Goal: Task Accomplishment & Management: Complete application form

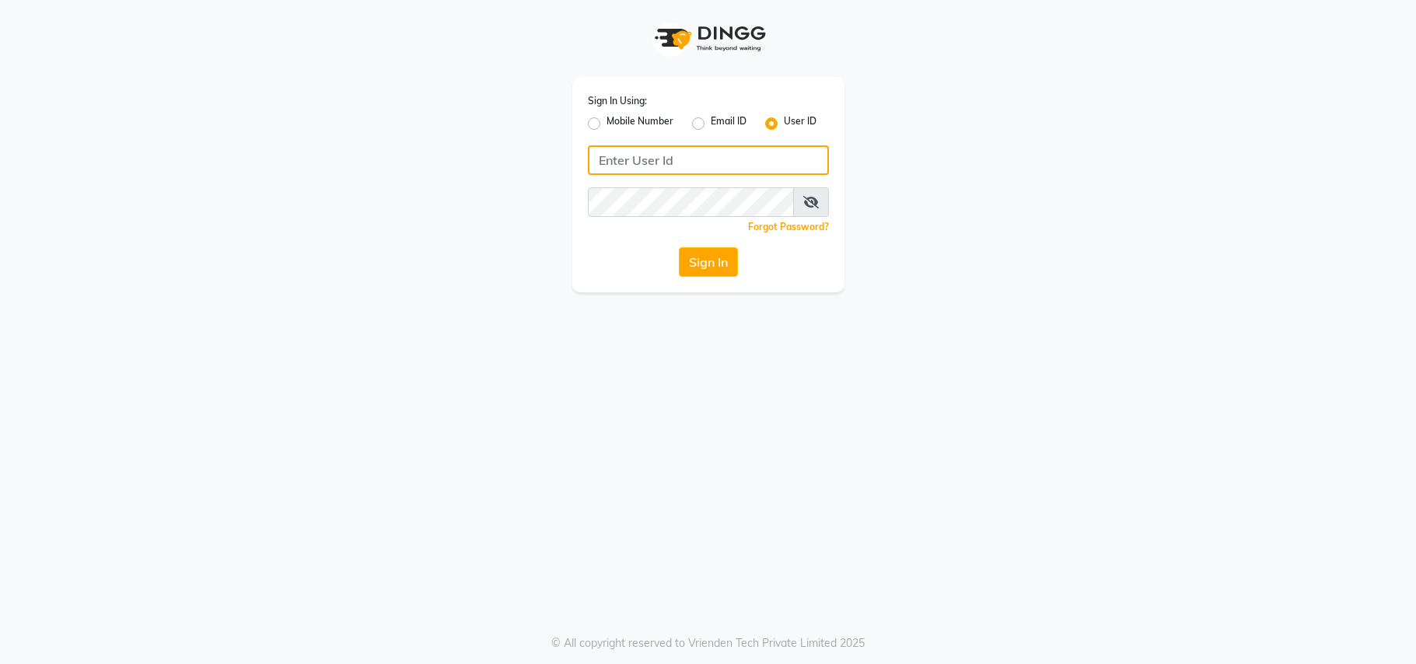
type input "[PERSON_NAME]"
click at [695, 258] on button "Sign In" at bounding box center [708, 262] width 59 height 30
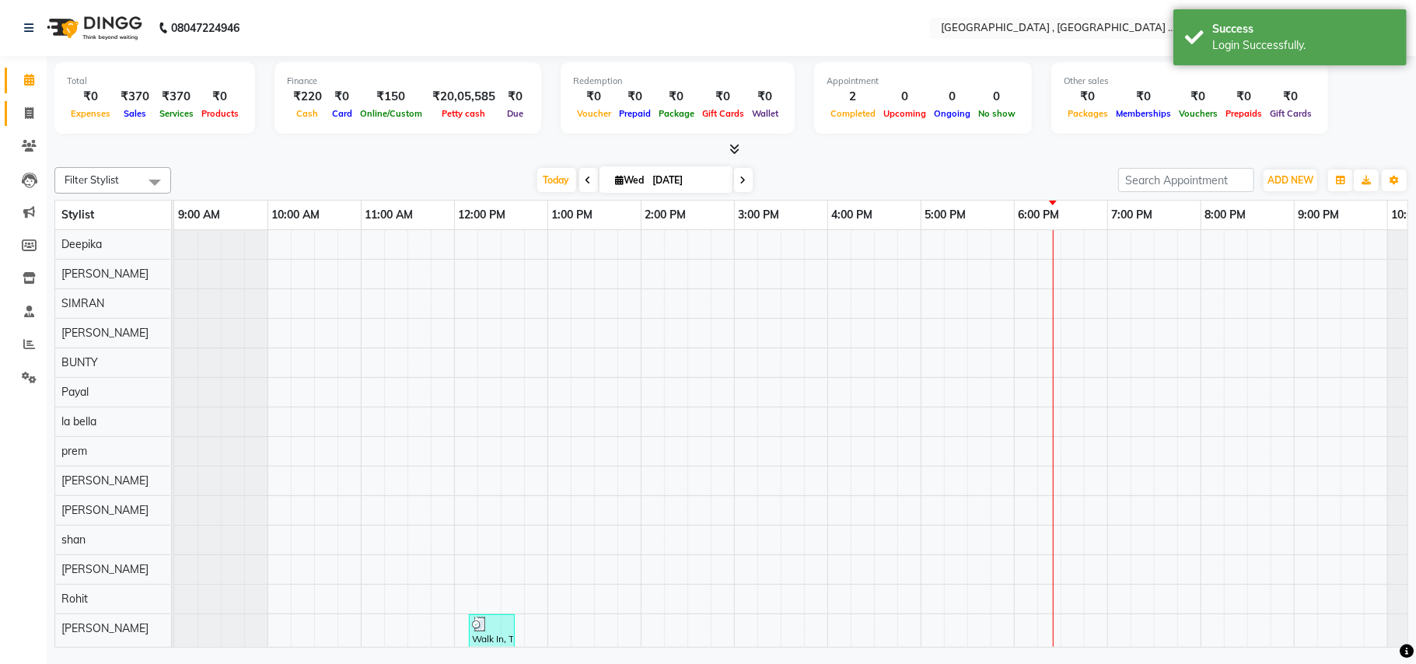
scroll to position [20, 0]
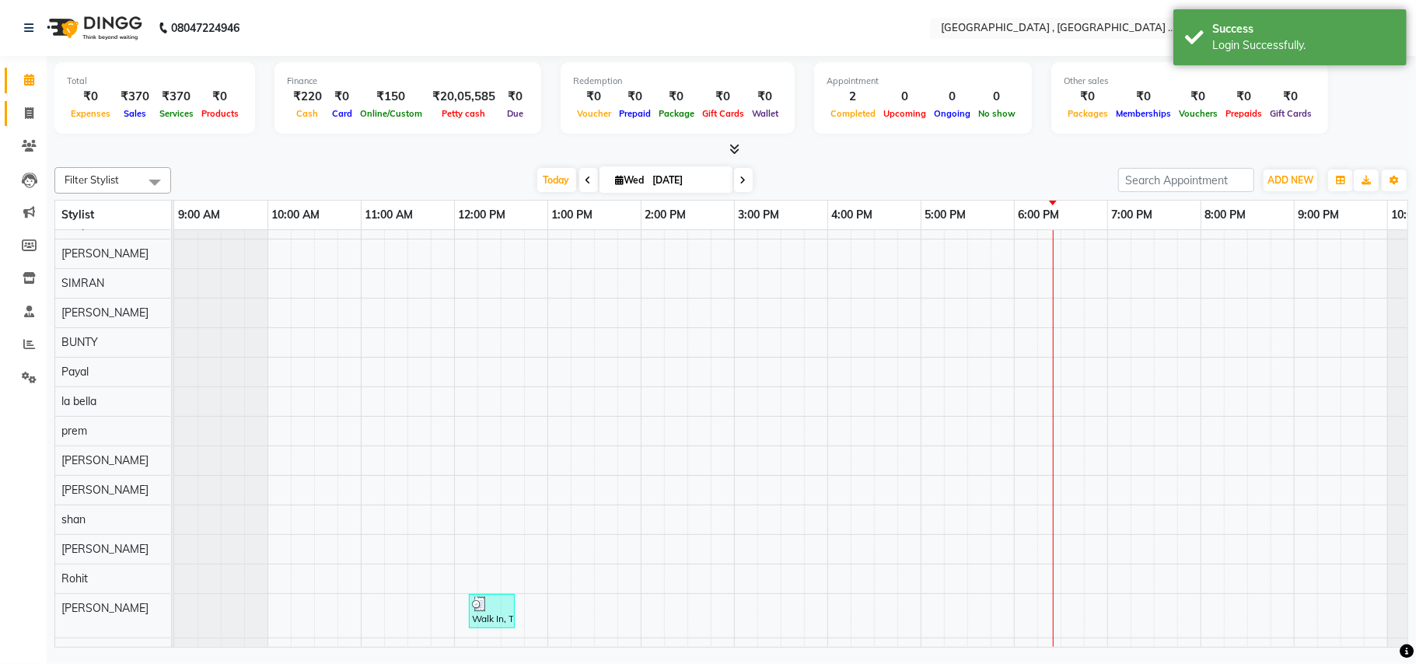
click at [25, 118] on icon at bounding box center [29, 113] width 9 height 12
select select "service"
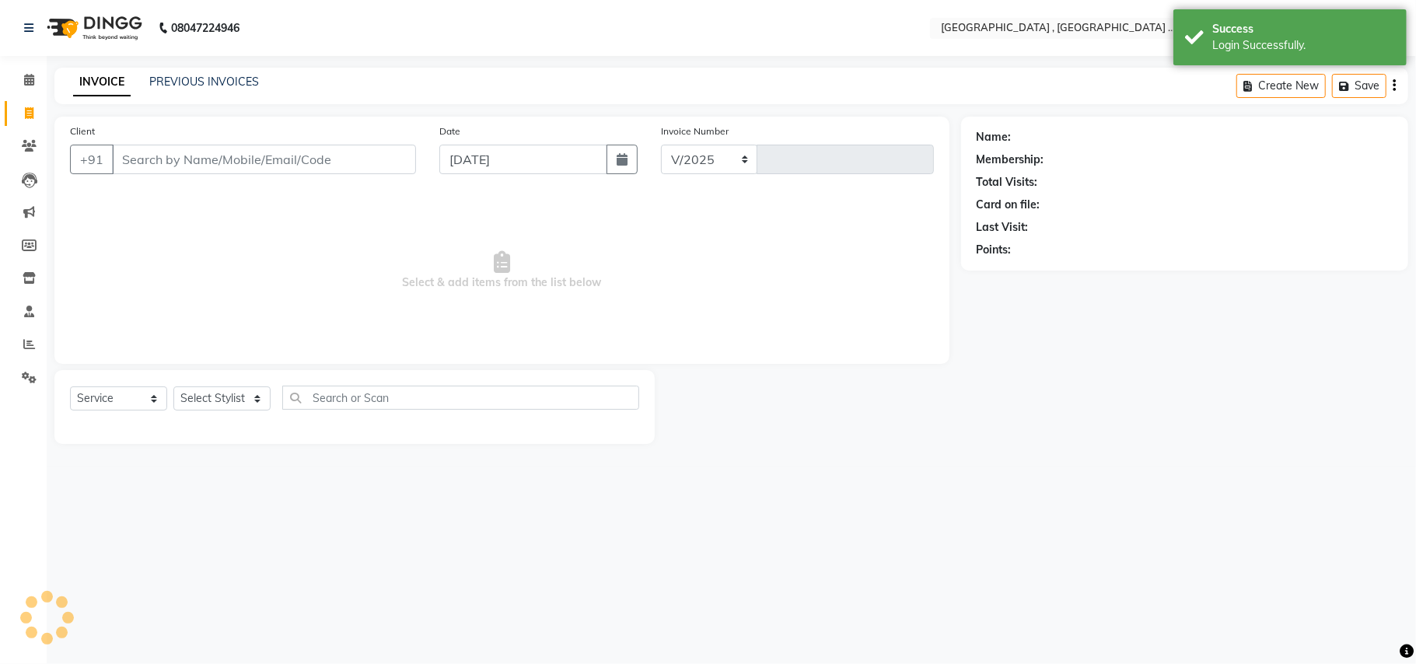
select select "4558"
type input "2290"
click at [231, 159] on input "Client" at bounding box center [264, 160] width 304 height 30
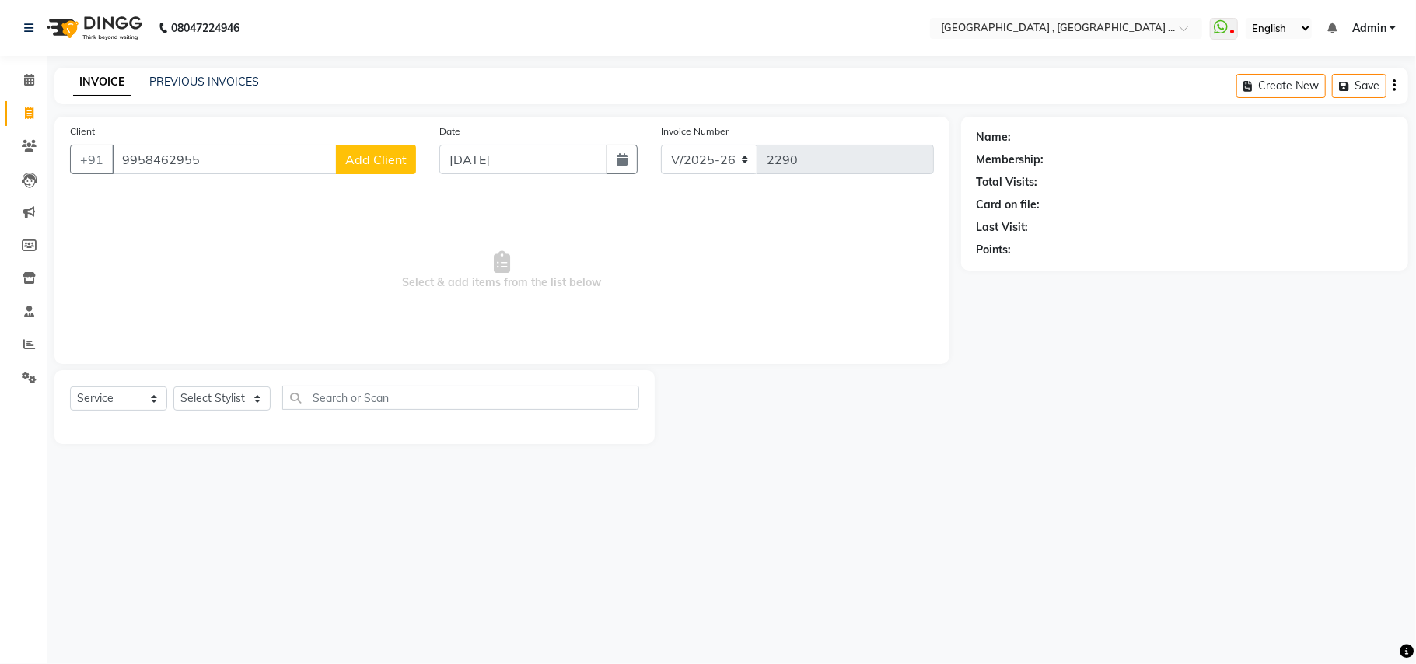
type input "9958462955"
click at [370, 163] on span "Add Client" at bounding box center [375, 160] width 61 height 16
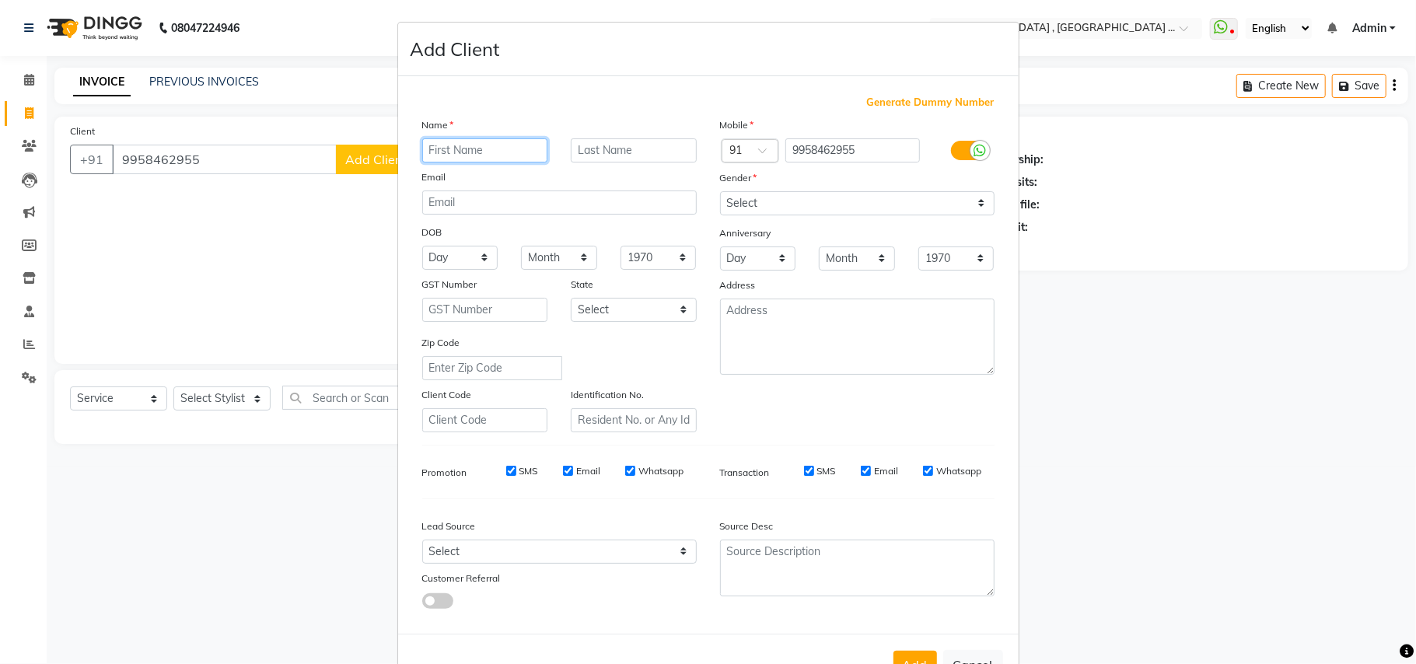
click at [523, 141] on input "text" at bounding box center [485, 150] width 126 height 24
type input "Nimi"
click at [670, 151] on input "text" at bounding box center [634, 150] width 126 height 24
type input "Shukla"
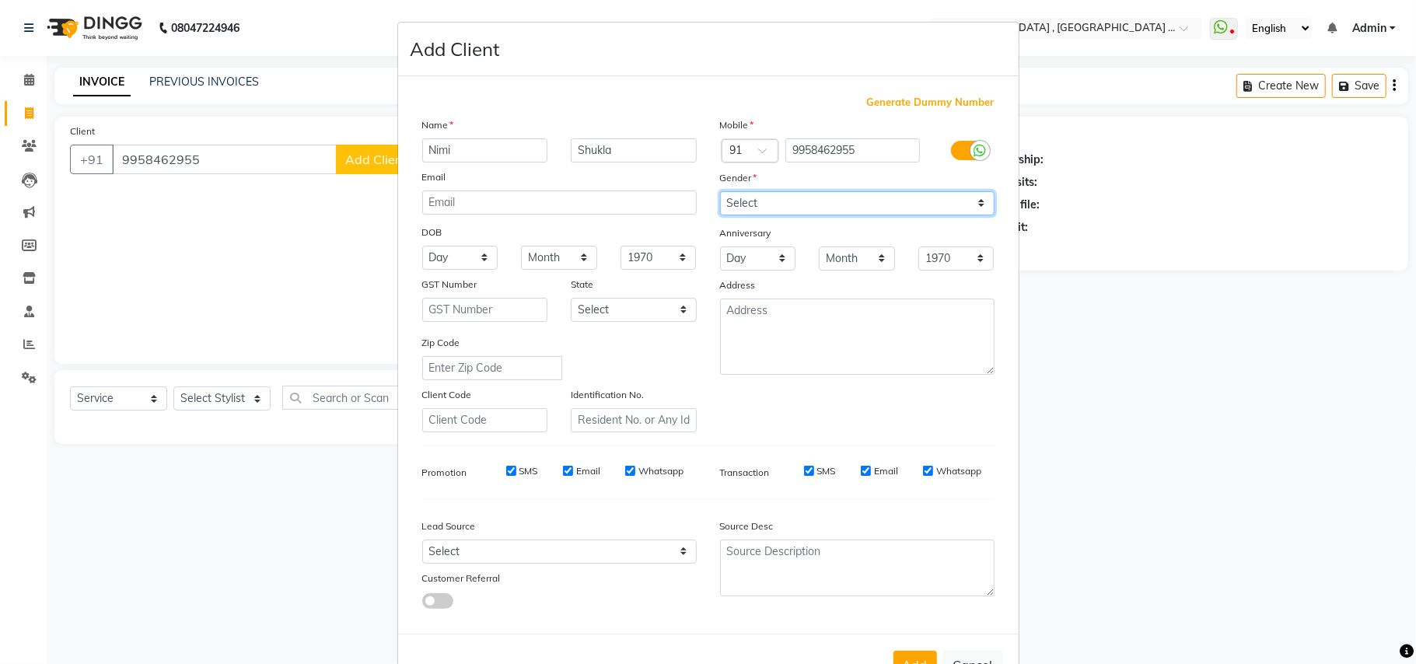
click at [795, 196] on select "Select [DEMOGRAPHIC_DATA] [DEMOGRAPHIC_DATA] Other Prefer Not To Say" at bounding box center [857, 203] width 275 height 24
select select "[DEMOGRAPHIC_DATA]"
click at [720, 191] on select "Select [DEMOGRAPHIC_DATA] [DEMOGRAPHIC_DATA] Other Prefer Not To Say" at bounding box center [857, 203] width 275 height 24
click at [904, 660] on button "Add" at bounding box center [916, 665] width 44 height 28
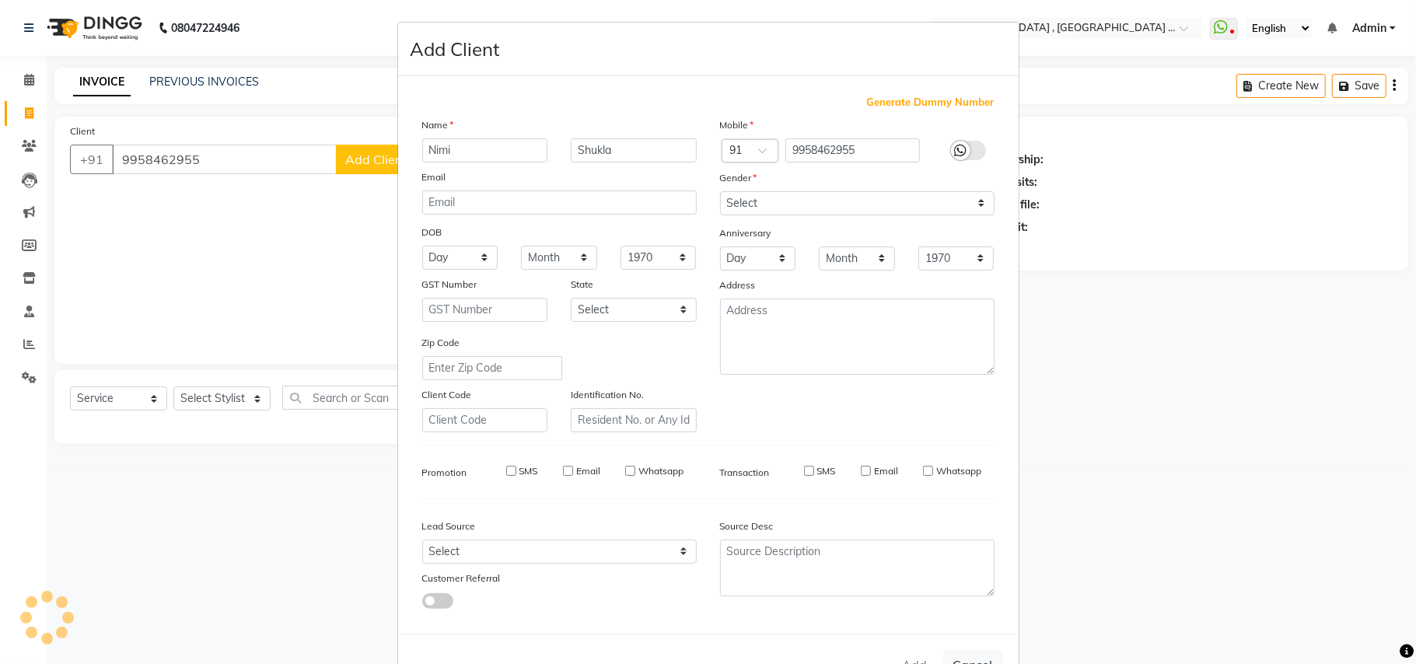
select select
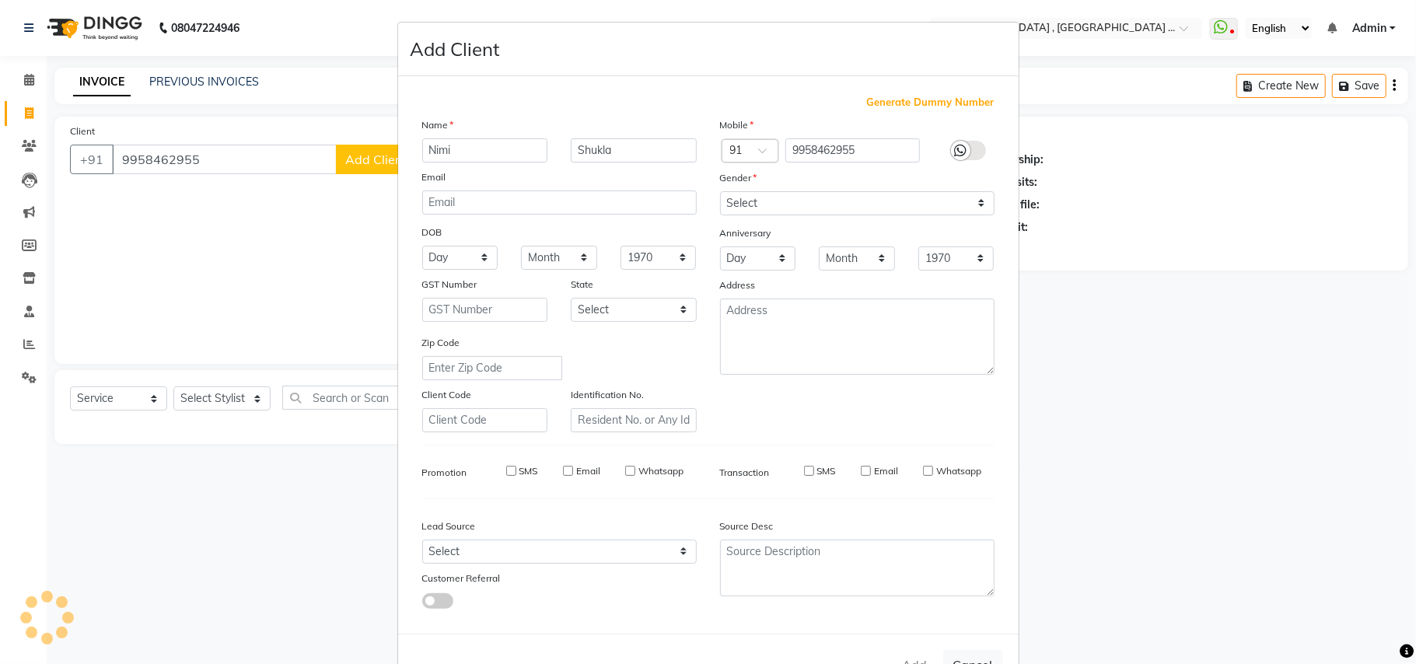
select select
checkbox input "false"
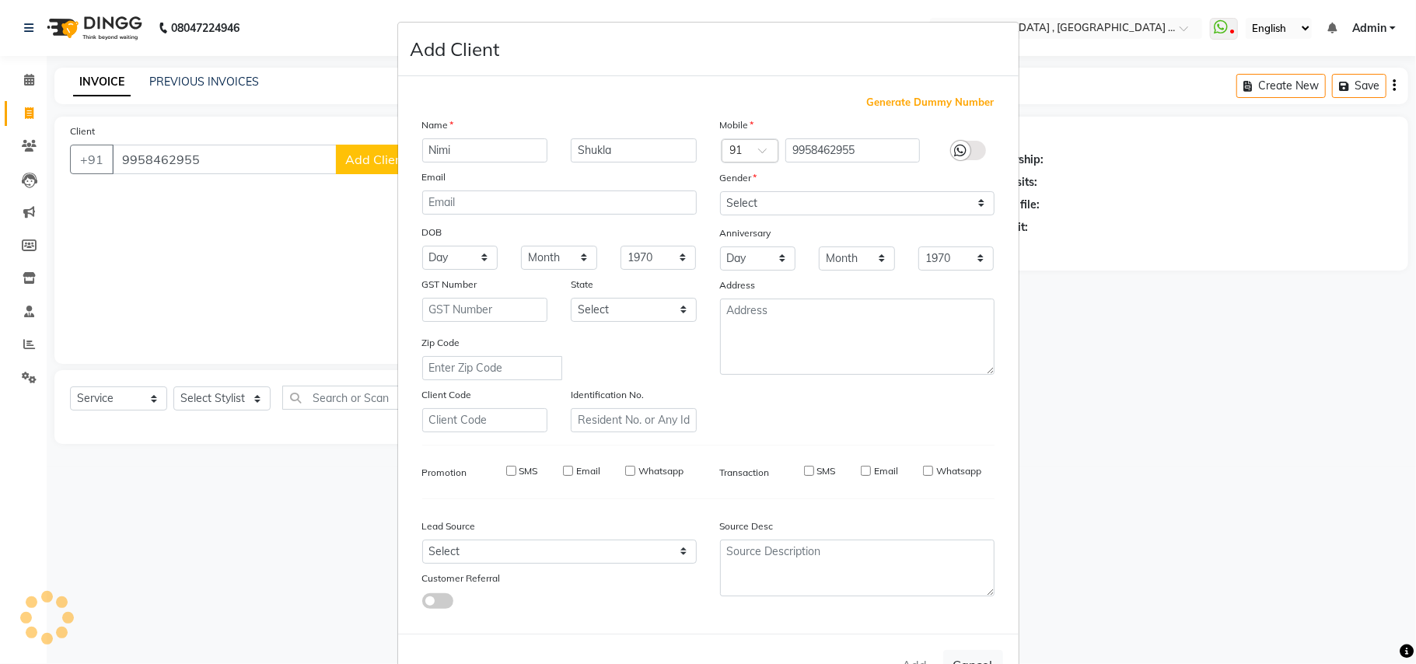
checkbox input "false"
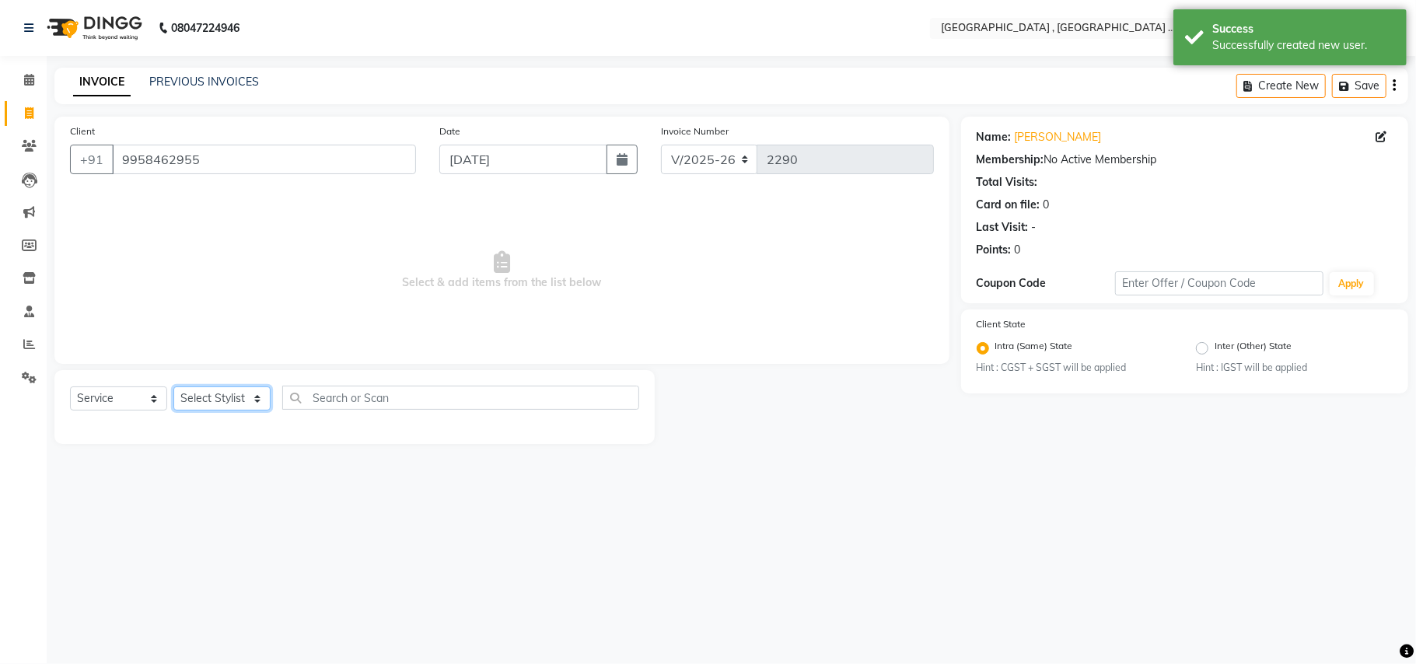
click at [202, 403] on select "Select Stylist Amit [PERSON_NAME] BUNTY Deep [PERSON_NAME] M Gautam la bella [P…" at bounding box center [221, 399] width 97 height 24
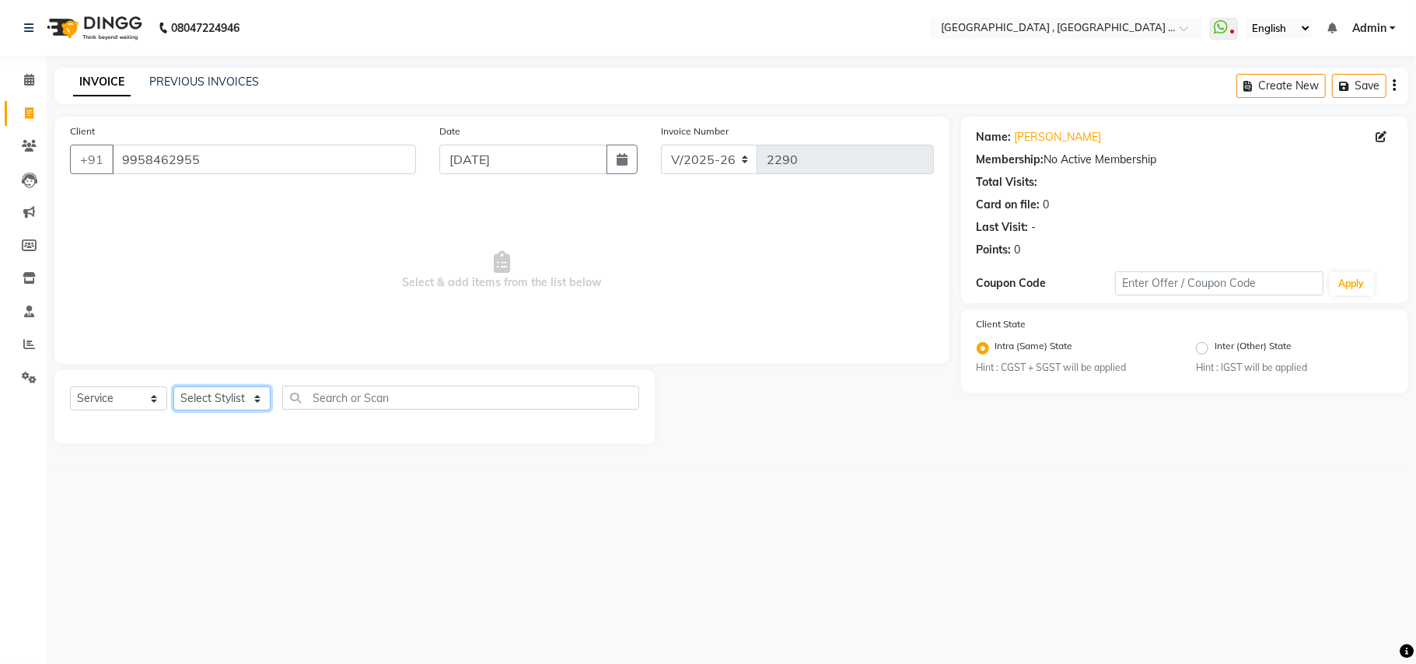
click at [206, 397] on select "Select Stylist Amit [PERSON_NAME] BUNTY Deep [PERSON_NAME] M Gautam la bella [P…" at bounding box center [221, 399] width 97 height 24
click at [199, 406] on select "Select Stylist Amit [PERSON_NAME] BUNTY Deep [PERSON_NAME] M Gautam la bella [P…" at bounding box center [221, 399] width 97 height 24
select select "29704"
click at [173, 387] on select "Select Stylist Amit [PERSON_NAME] BUNTY Deep [PERSON_NAME] M Gautam la bella [P…" at bounding box center [221, 399] width 97 height 24
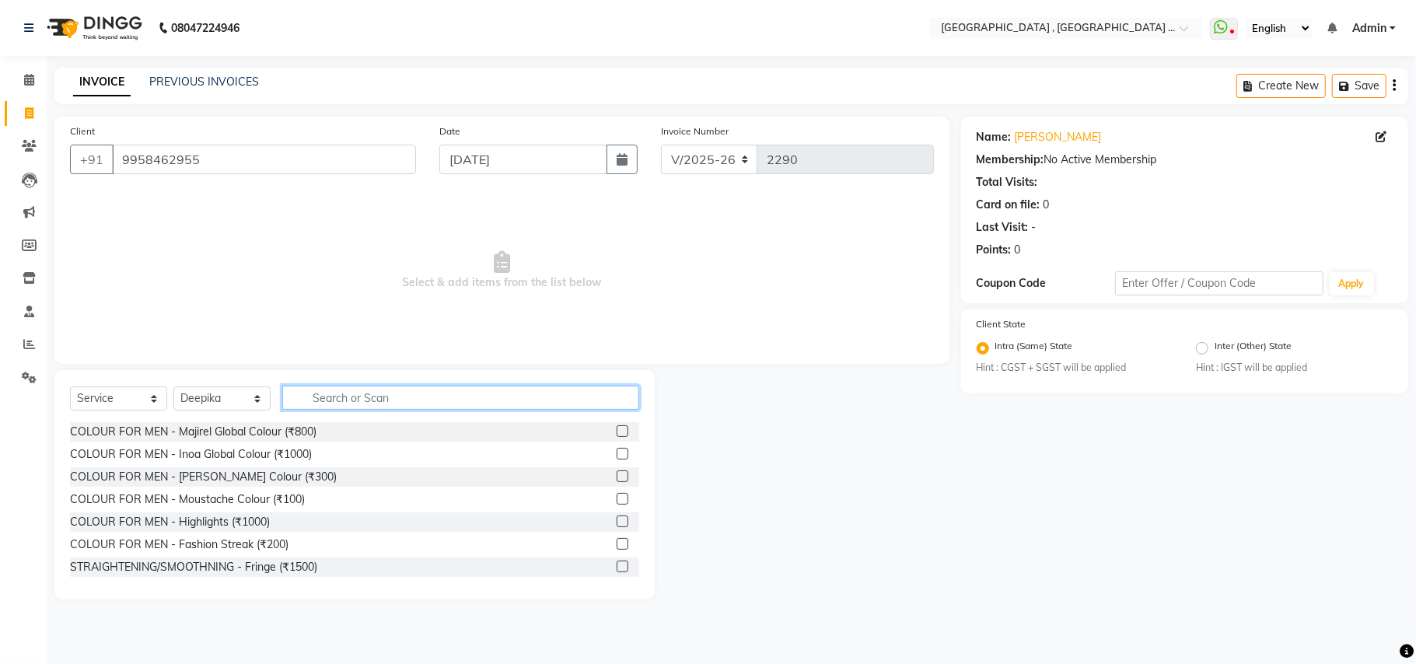
click at [367, 394] on input "text" at bounding box center [460, 398] width 357 height 24
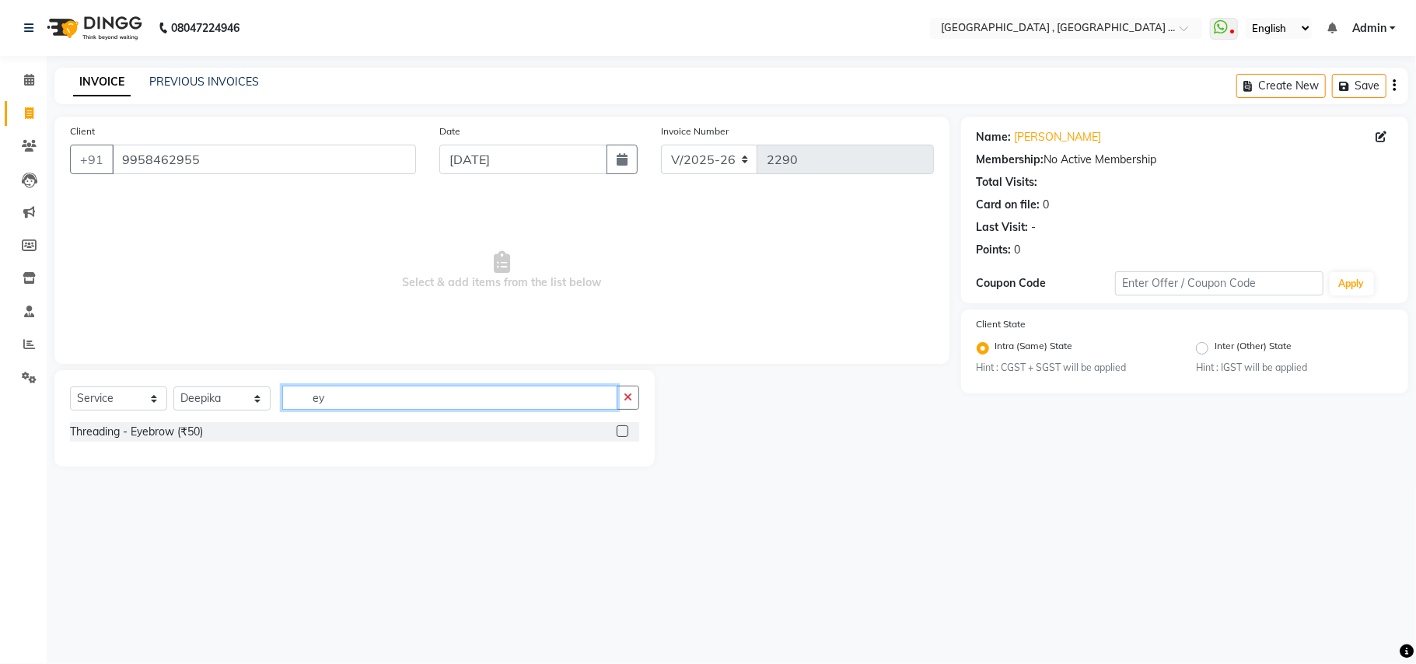
type input "e"
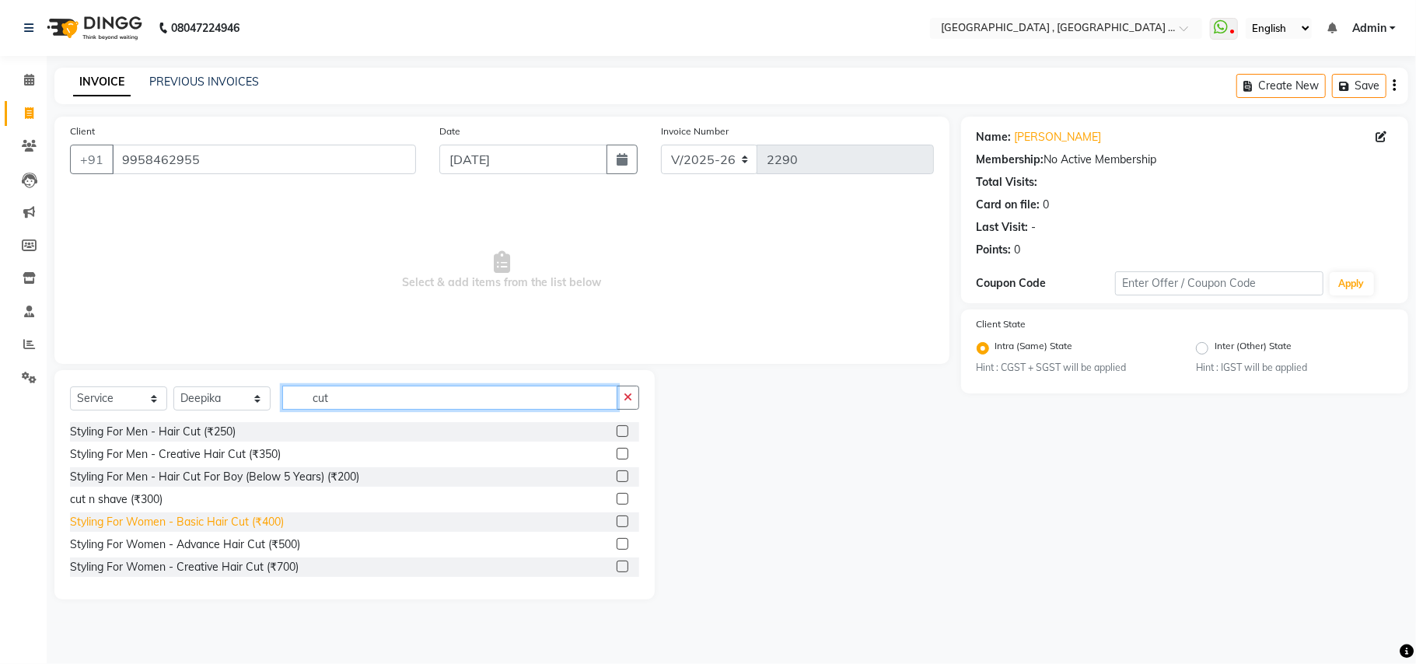
type input "cut"
click at [275, 526] on div "Styling For Women - Basic Hair Cut (₹400)" at bounding box center [177, 522] width 214 height 16
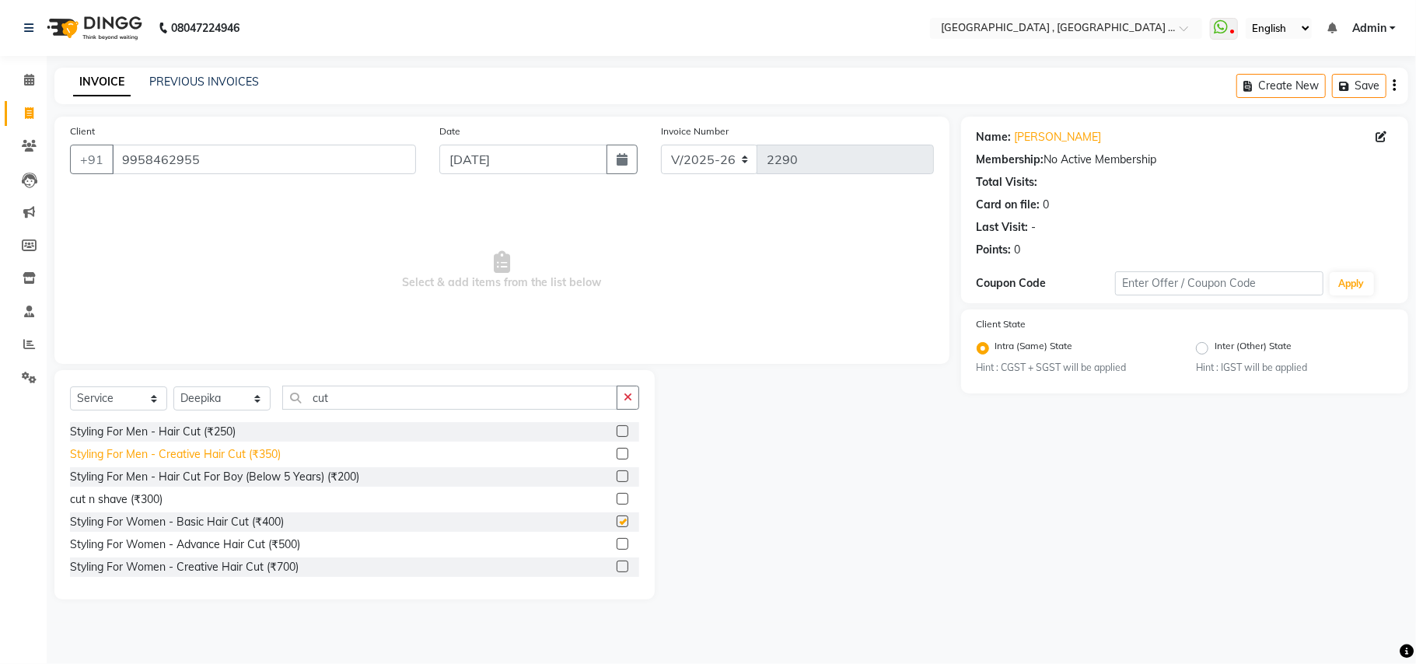
click at [275, 526] on div "Styling For Women - Basic Hair Cut (₹400)" at bounding box center [177, 522] width 214 height 16
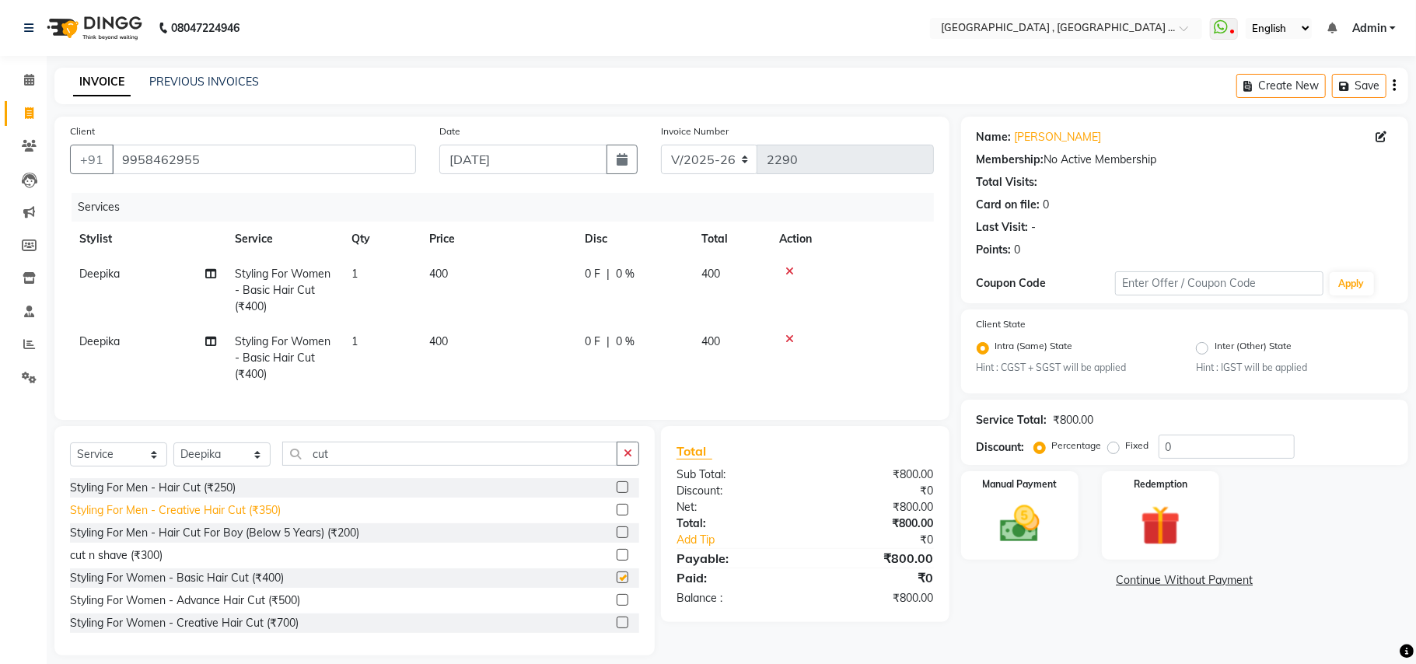
checkbox input "false"
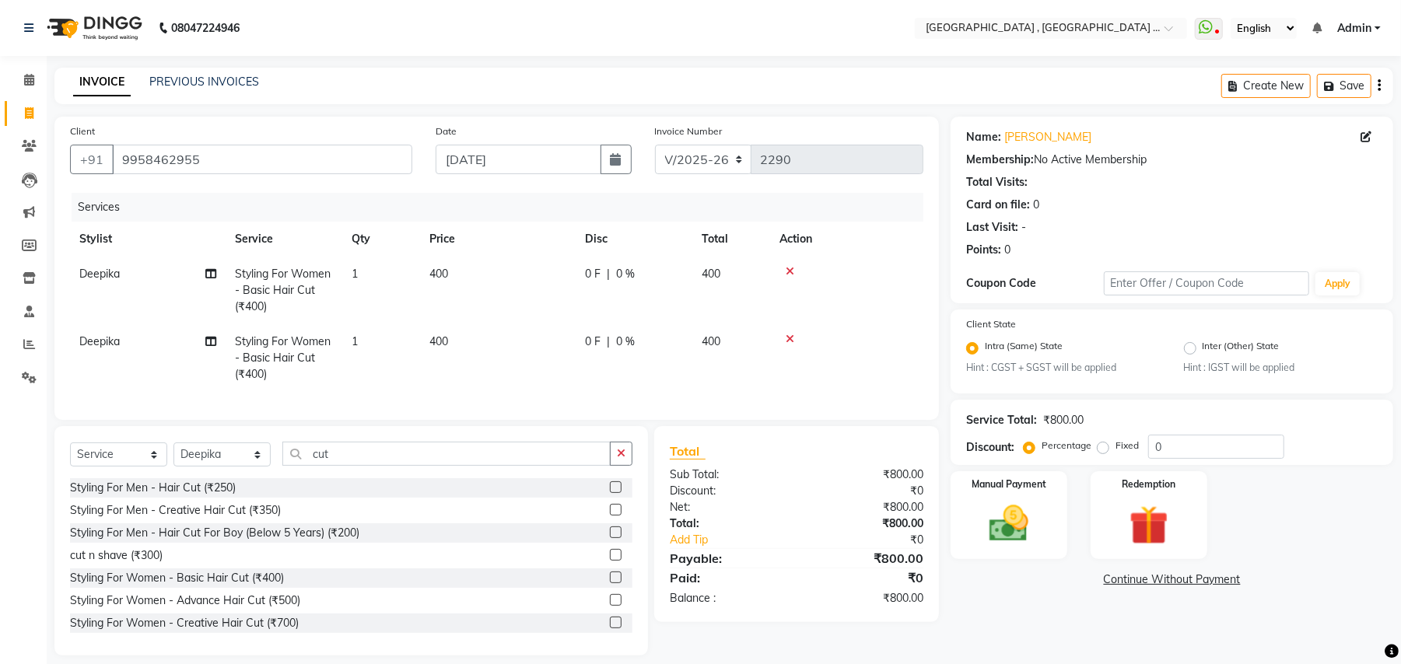
click at [787, 336] on icon at bounding box center [790, 339] width 9 height 11
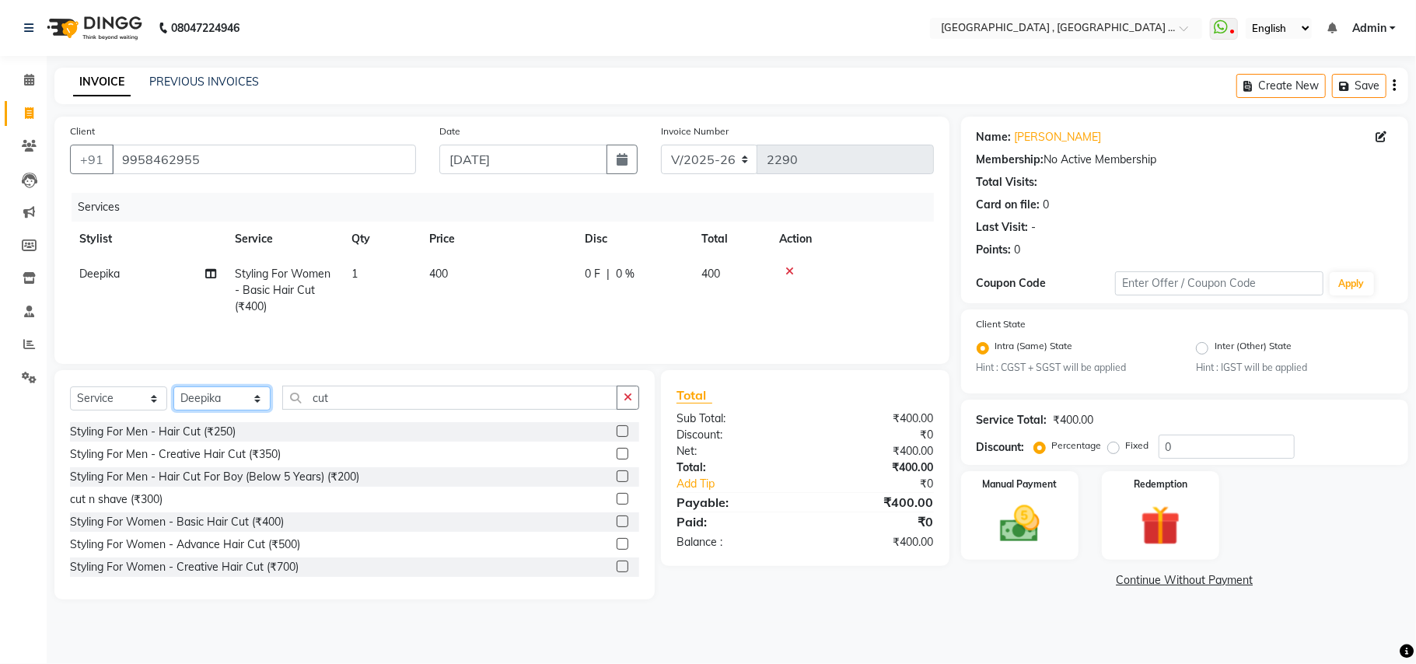
click at [257, 397] on select "Select Stylist Amit [PERSON_NAME] BUNTY Deep [PERSON_NAME] M Gautam la bella [P…" at bounding box center [221, 399] width 97 height 24
select select "85450"
click at [173, 390] on select "Select Stylist Amit [PERSON_NAME] BUNTY Deep [PERSON_NAME] M Gautam la bella [P…" at bounding box center [221, 399] width 97 height 24
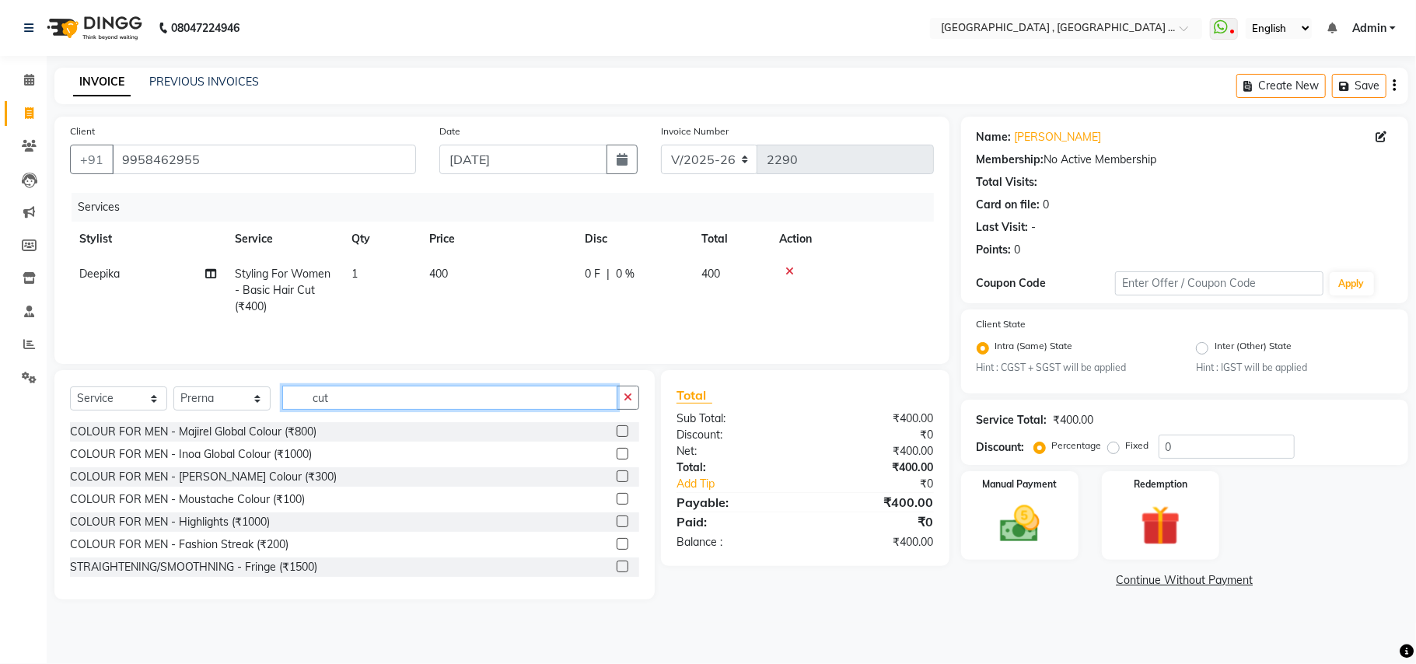
click at [313, 404] on input "cut" at bounding box center [449, 398] width 335 height 24
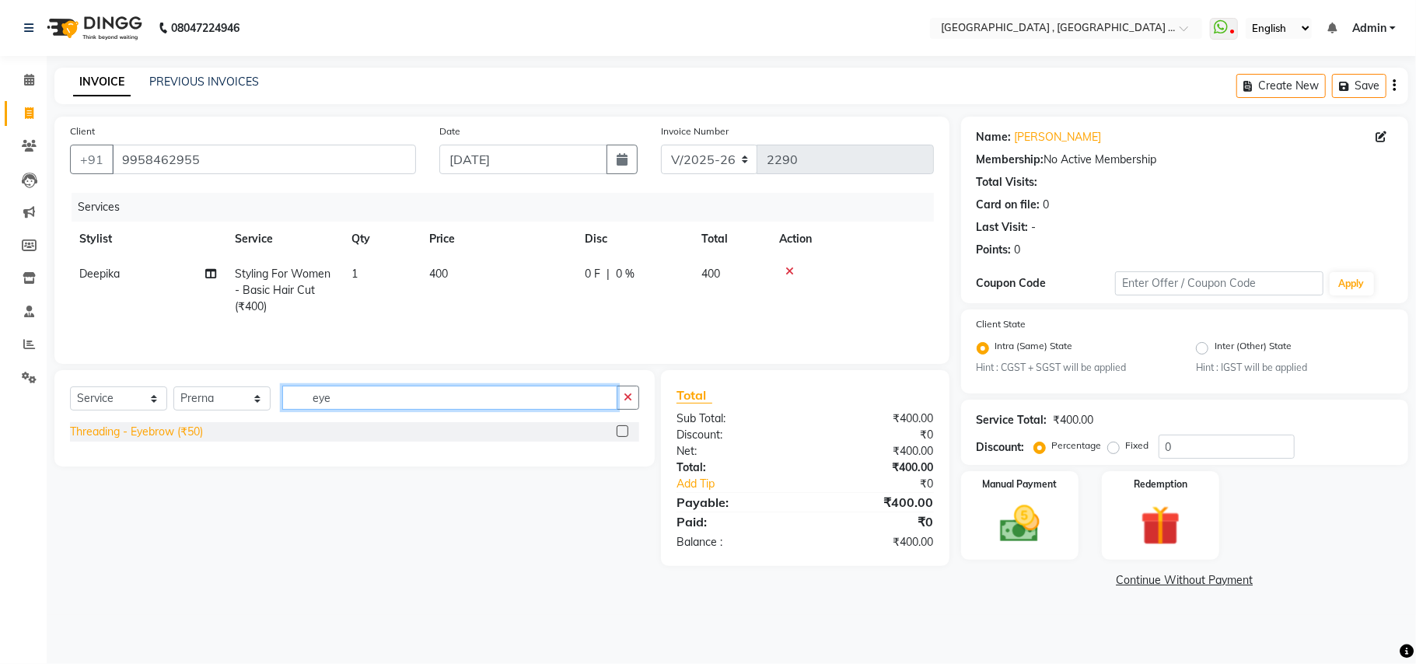
type input "eye"
click at [196, 437] on div "Threading - Eyebrow (₹50)" at bounding box center [136, 432] width 133 height 16
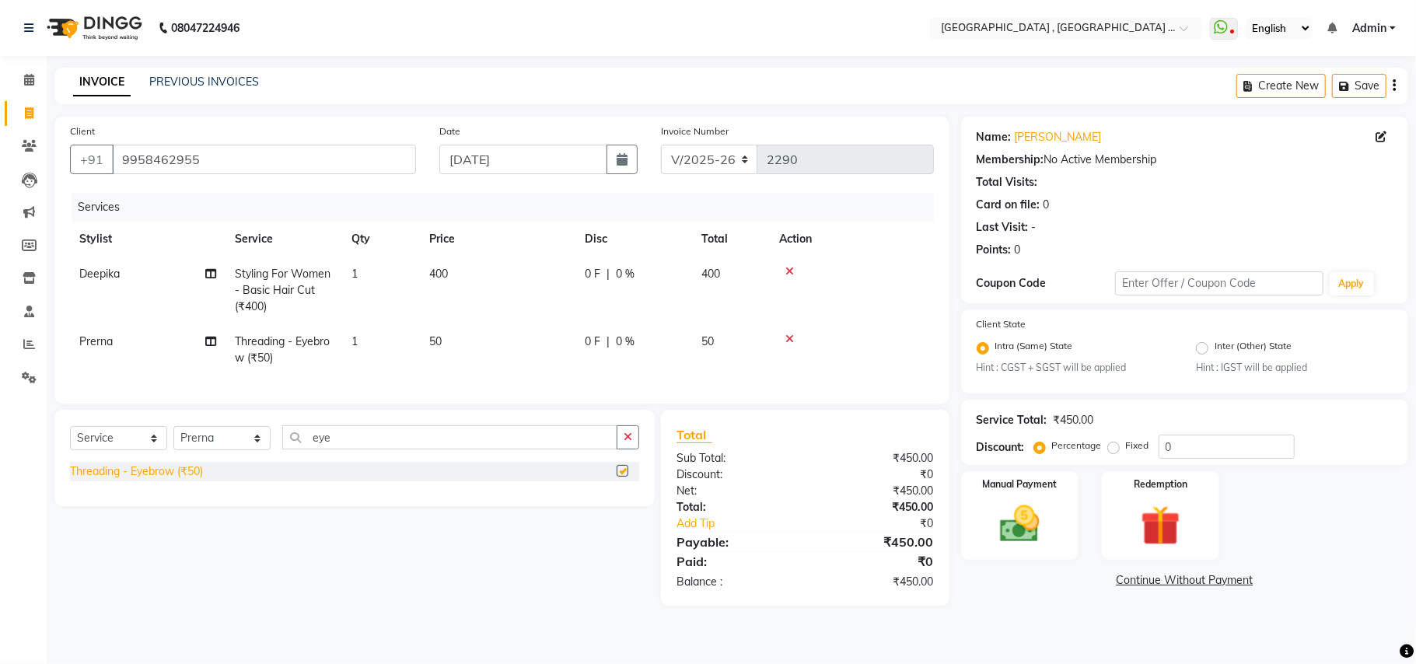
checkbox input "false"
click at [1017, 529] on img at bounding box center [1020, 525] width 68 height 48
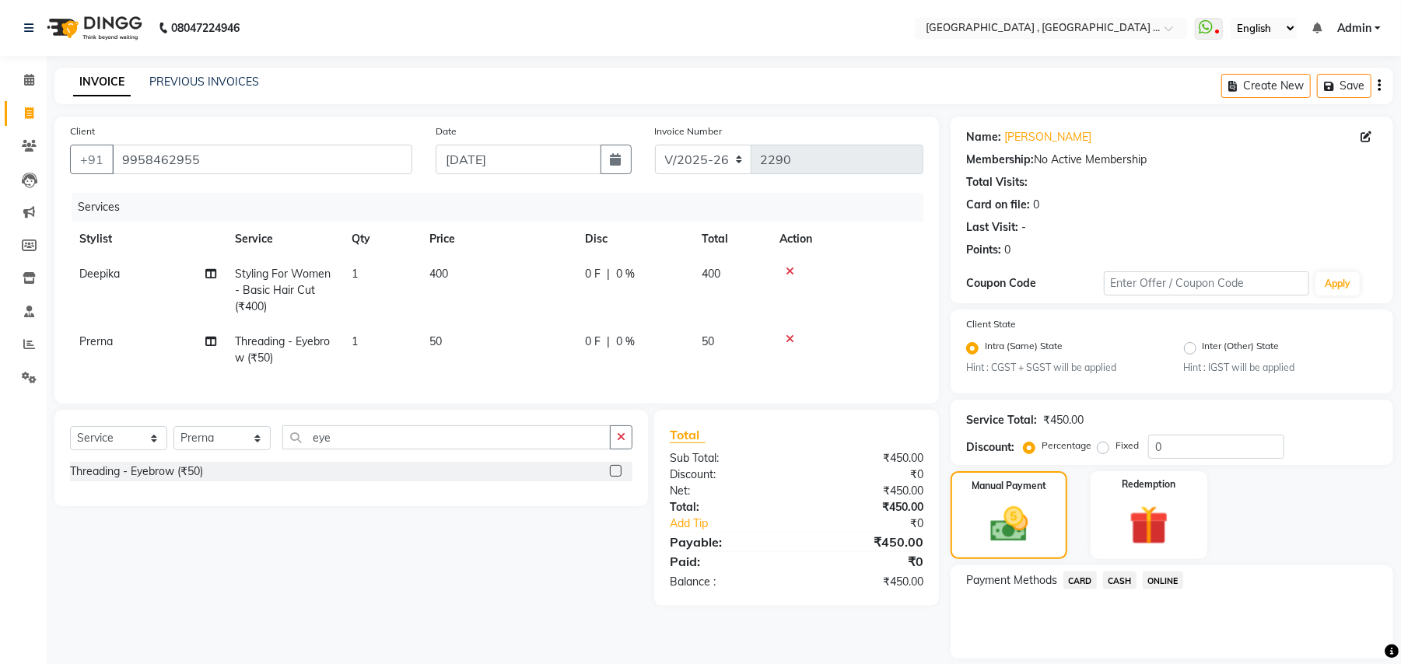
click at [1102, 579] on div "CASH" at bounding box center [1117, 582] width 40 height 21
click at [1111, 577] on span "CASH" at bounding box center [1119, 581] width 33 height 18
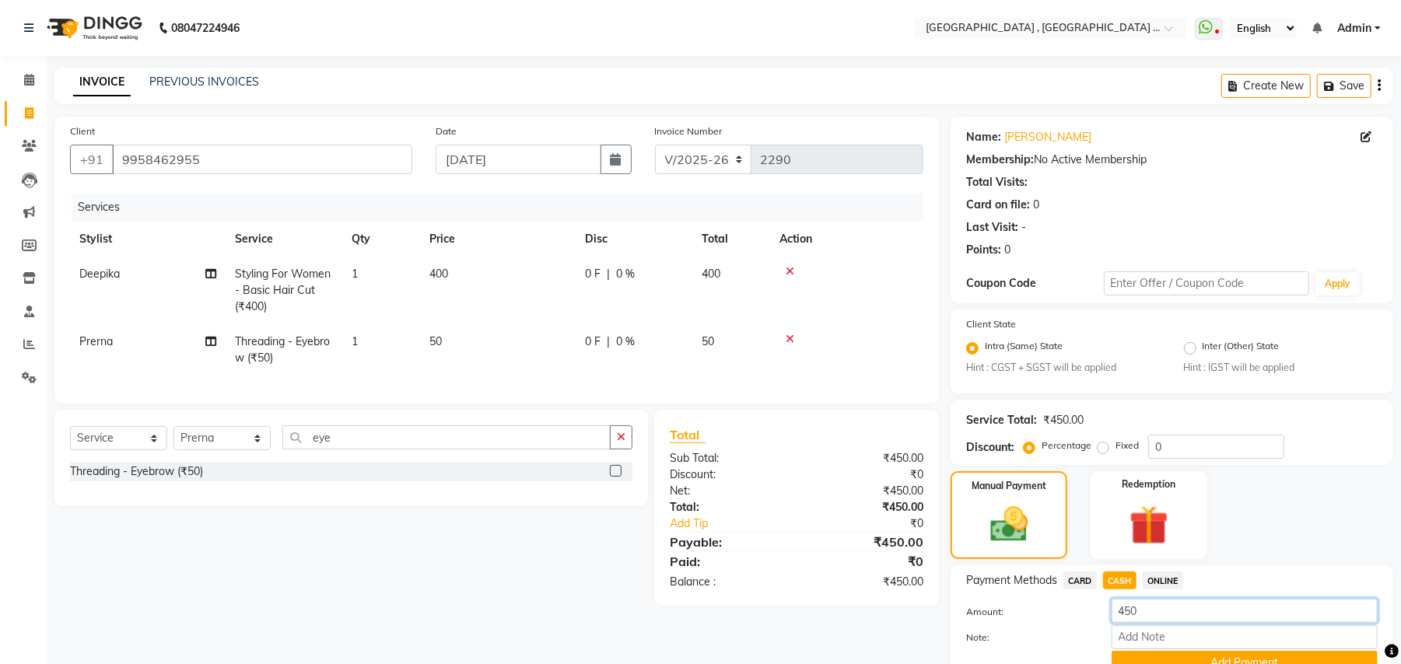
click at [1140, 600] on input "450" at bounding box center [1244, 611] width 266 height 24
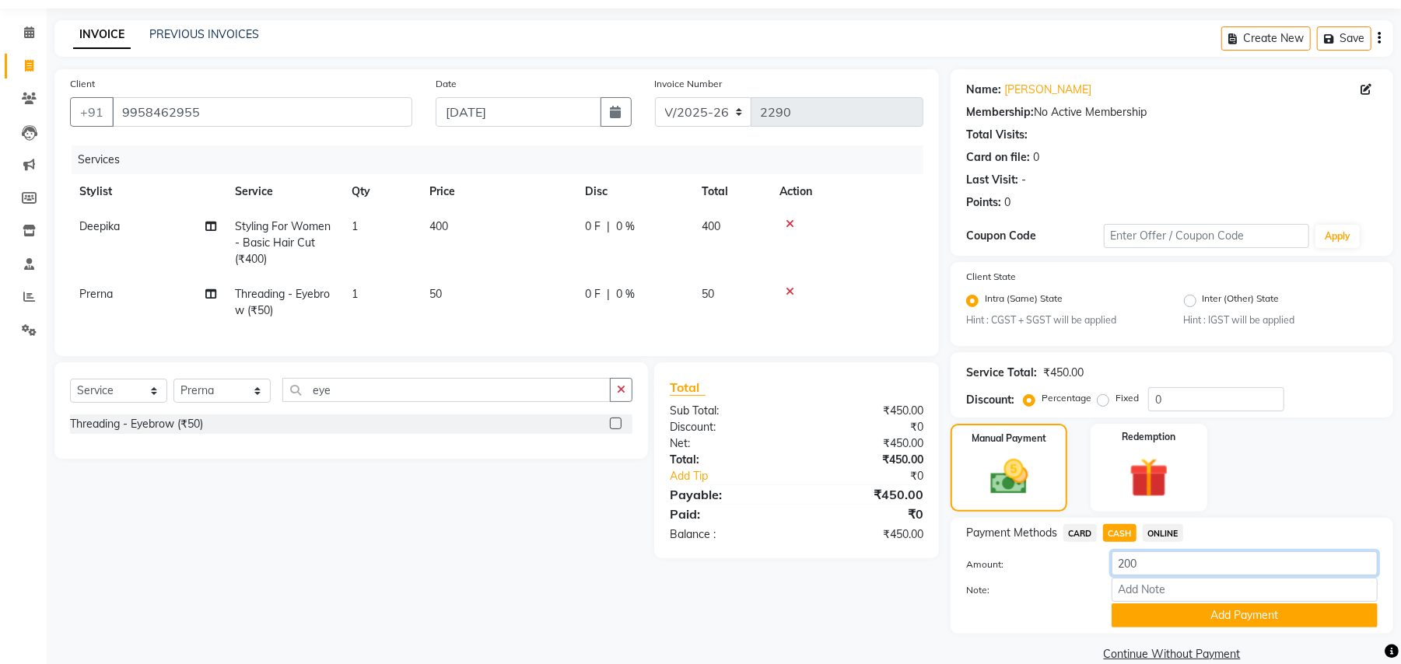
scroll to position [72, 0]
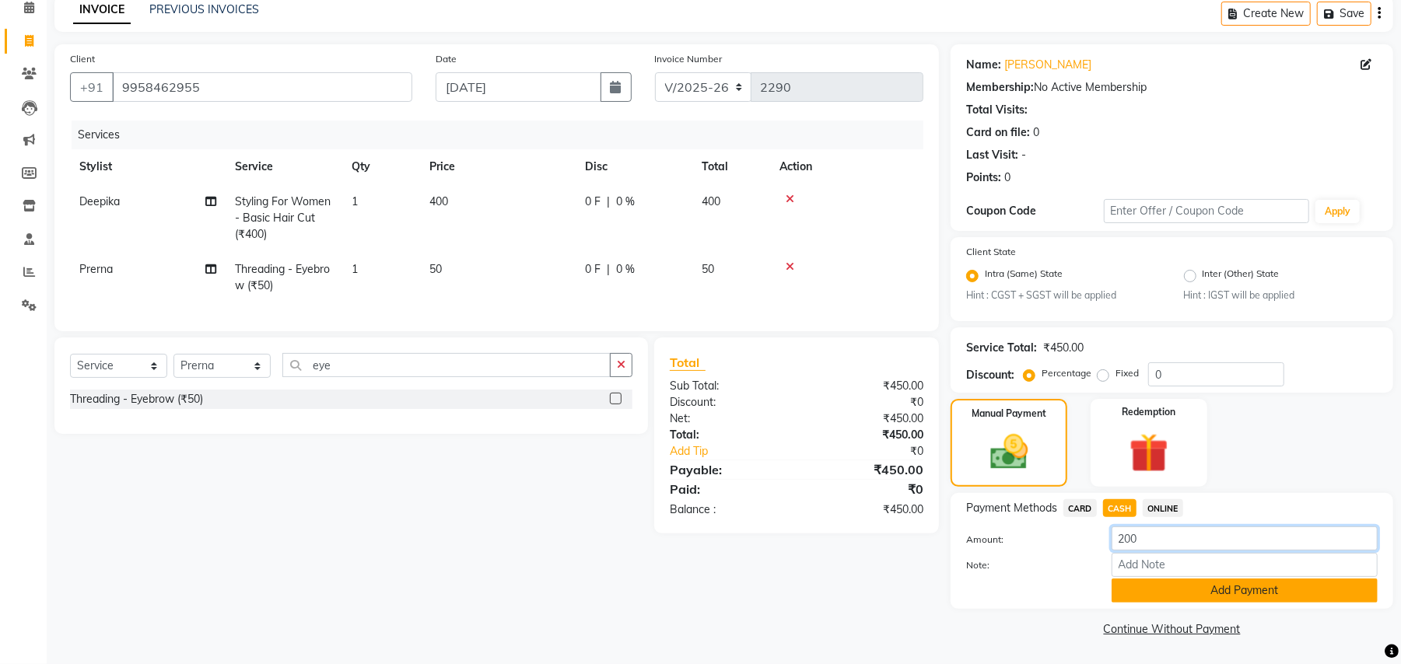
type input "200"
click at [1195, 589] on button "Add Payment" at bounding box center [1244, 591] width 266 height 24
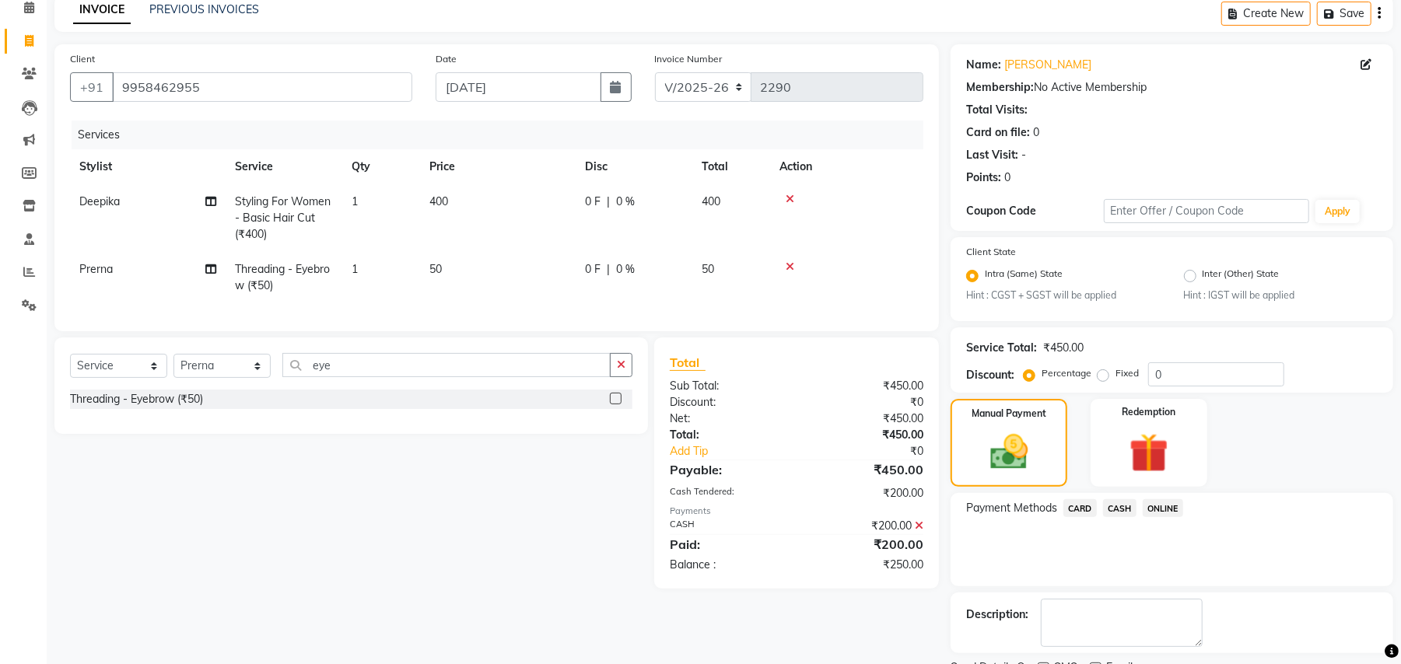
click at [1170, 507] on span "ONLINE" at bounding box center [1162, 508] width 40 height 18
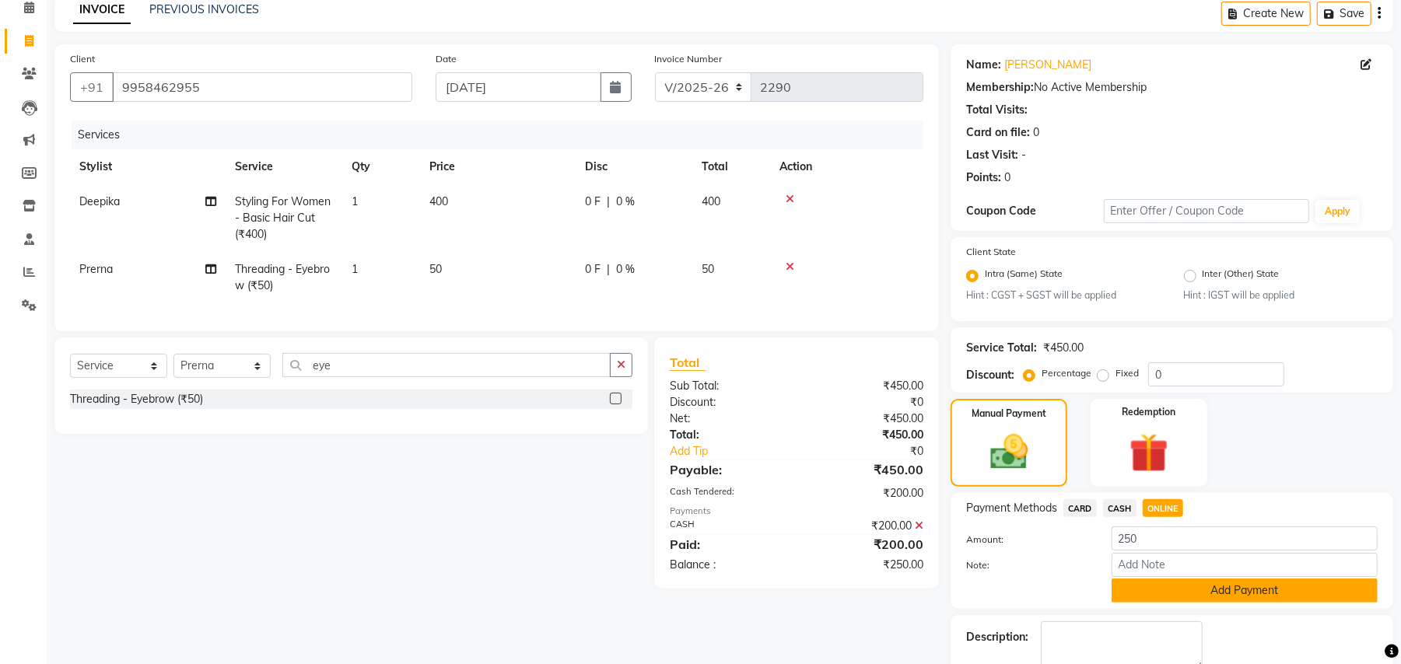
click at [1183, 592] on button "Add Payment" at bounding box center [1244, 591] width 266 height 24
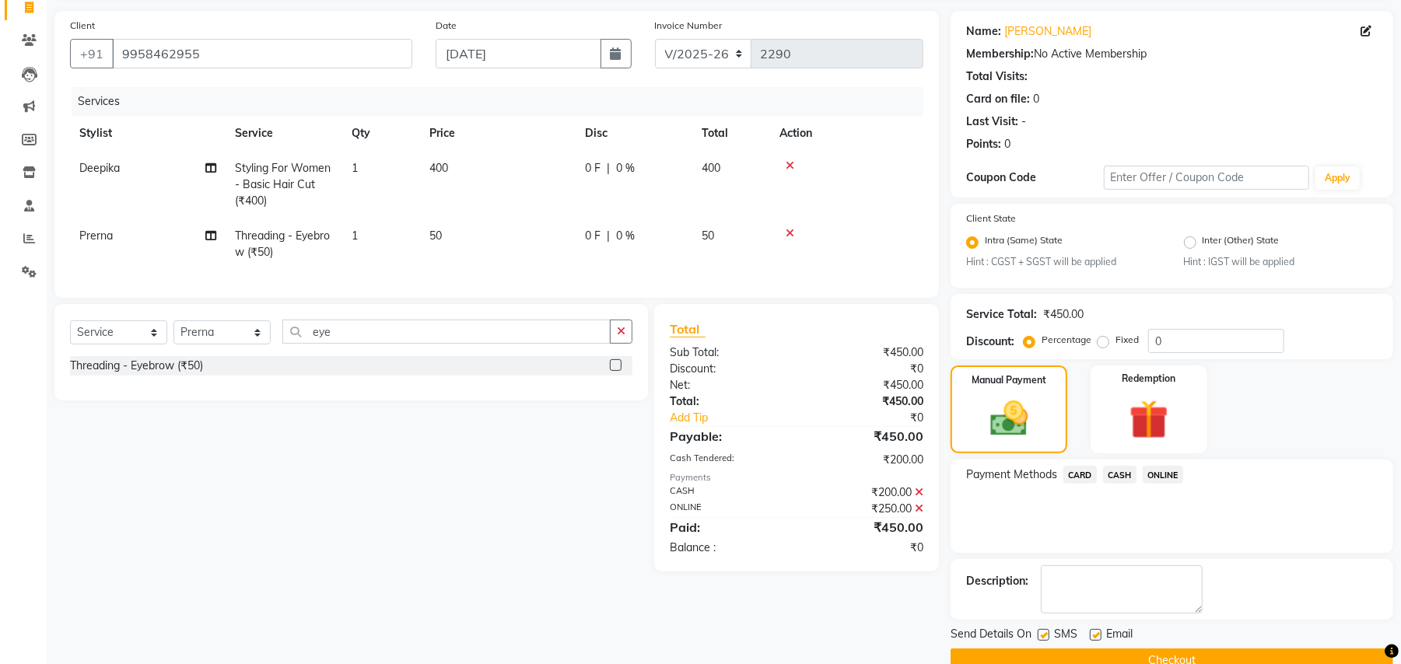
scroll to position [138, 0]
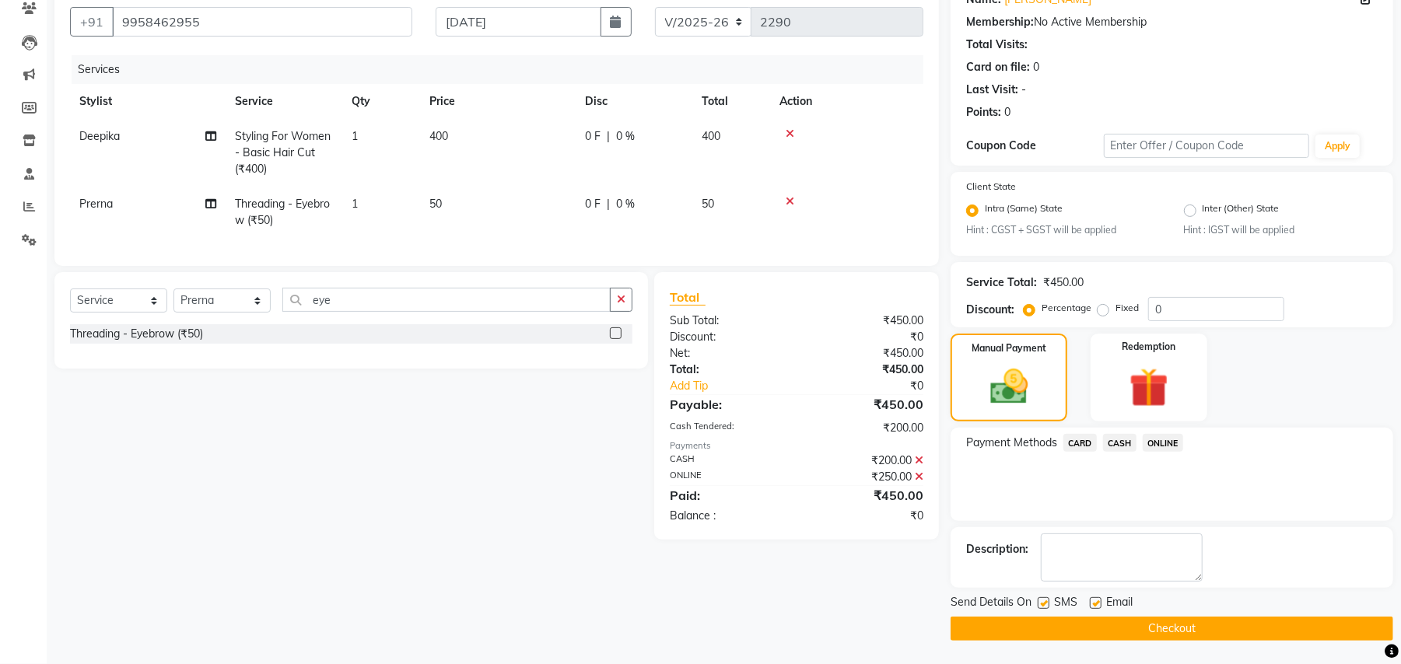
click at [1182, 626] on button "Checkout" at bounding box center [1171, 629] width 443 height 24
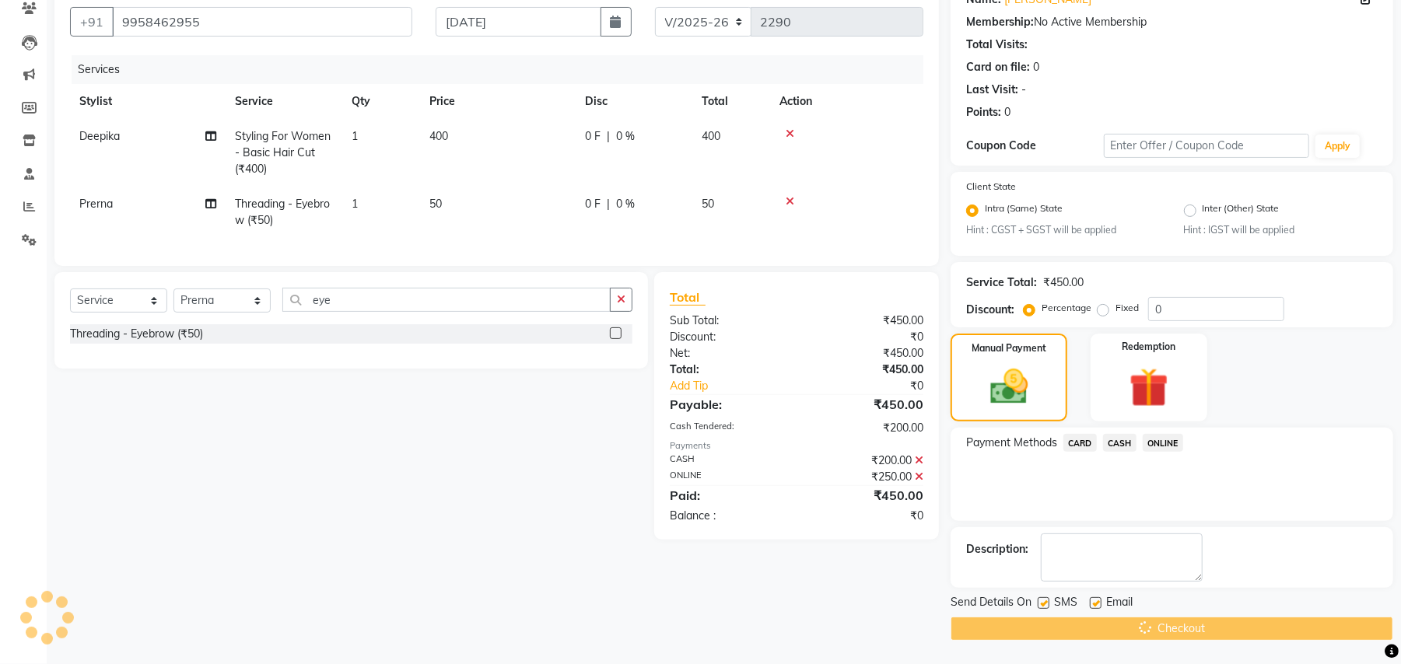
scroll to position [0, 0]
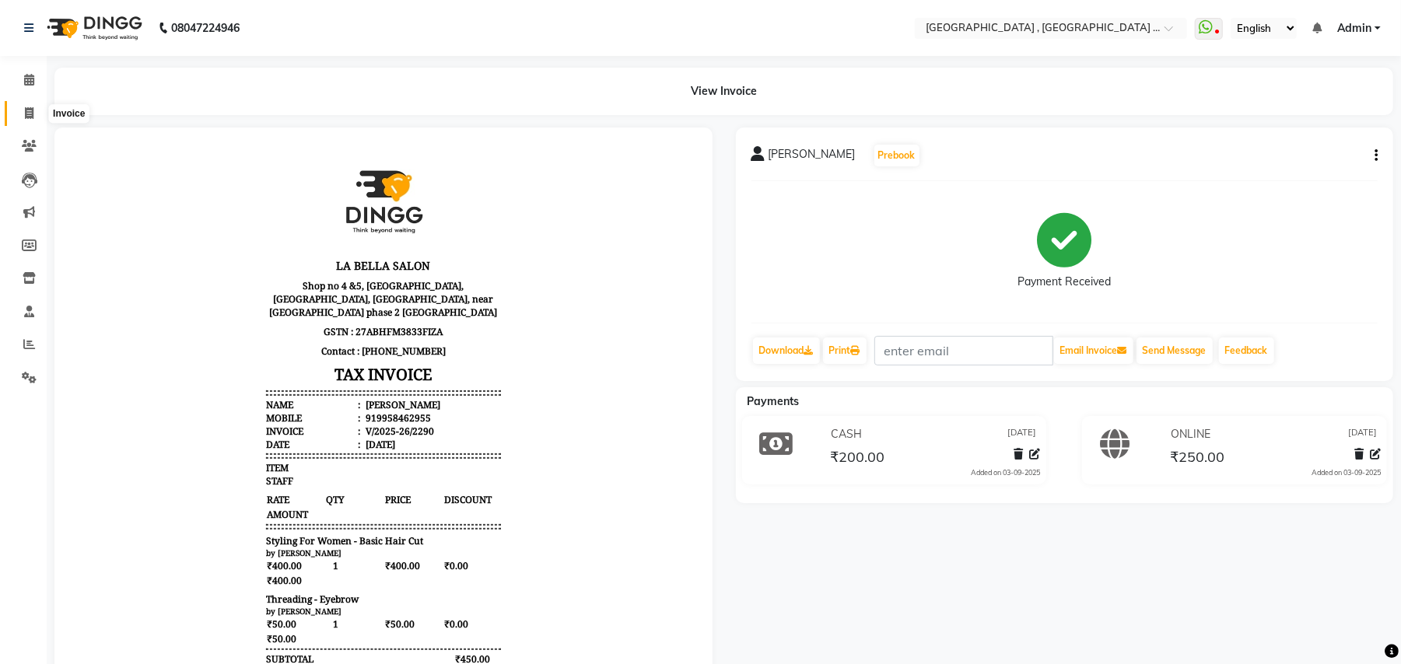
click at [34, 113] on span at bounding box center [29, 114] width 27 height 18
select select "service"
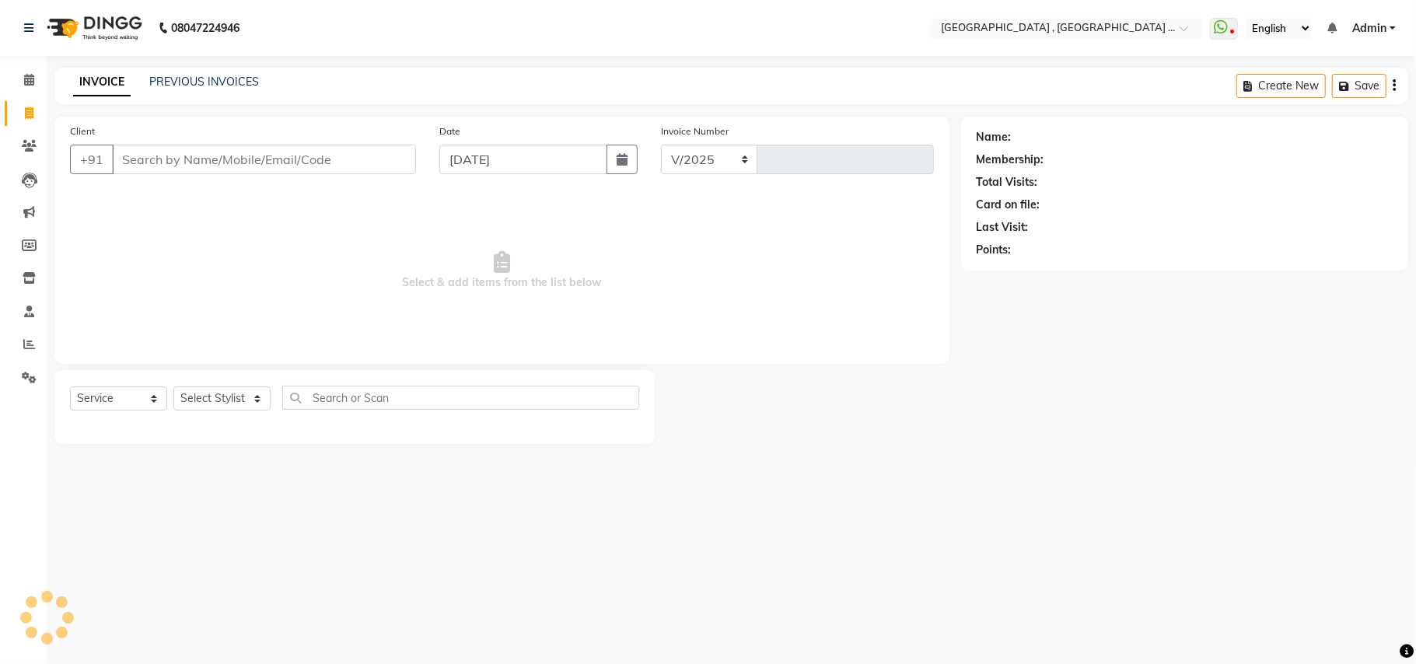
select select "4558"
type input "2291"
click at [362, 166] on input "Client" at bounding box center [264, 160] width 304 height 30
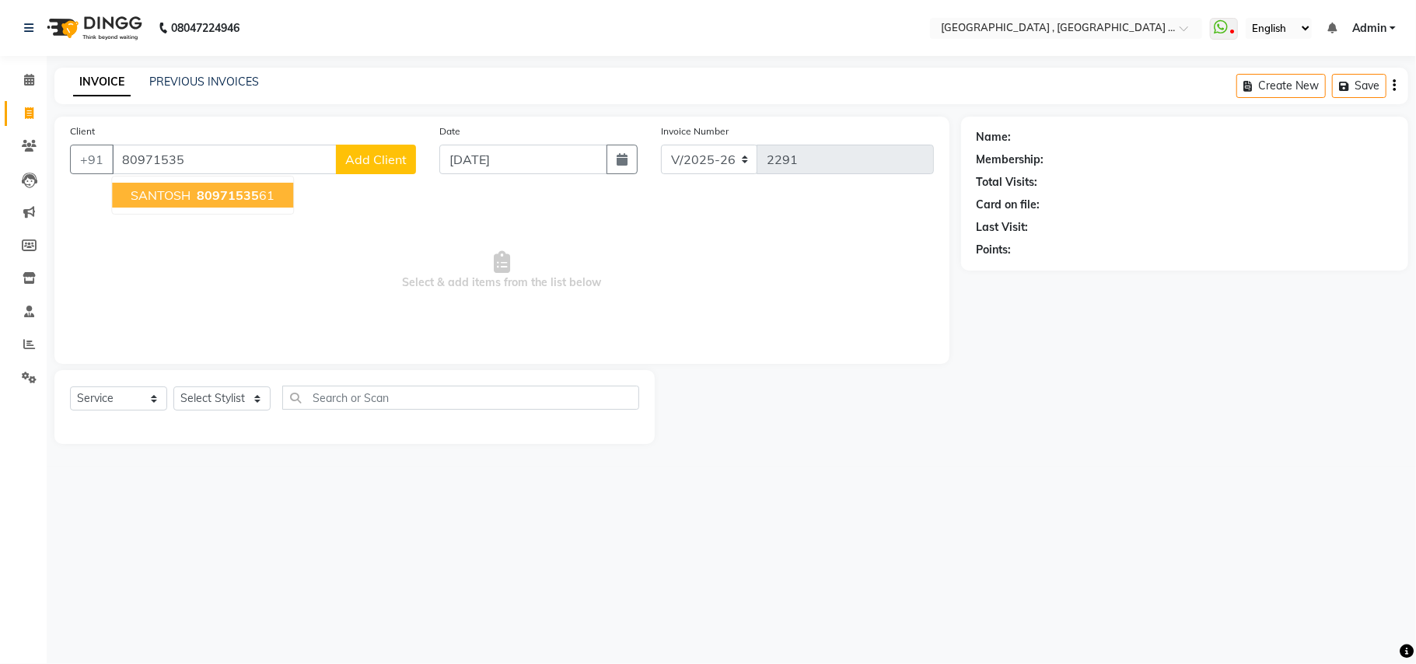
click at [283, 196] on button "SANTOSH 80971535 61" at bounding box center [202, 195] width 181 height 25
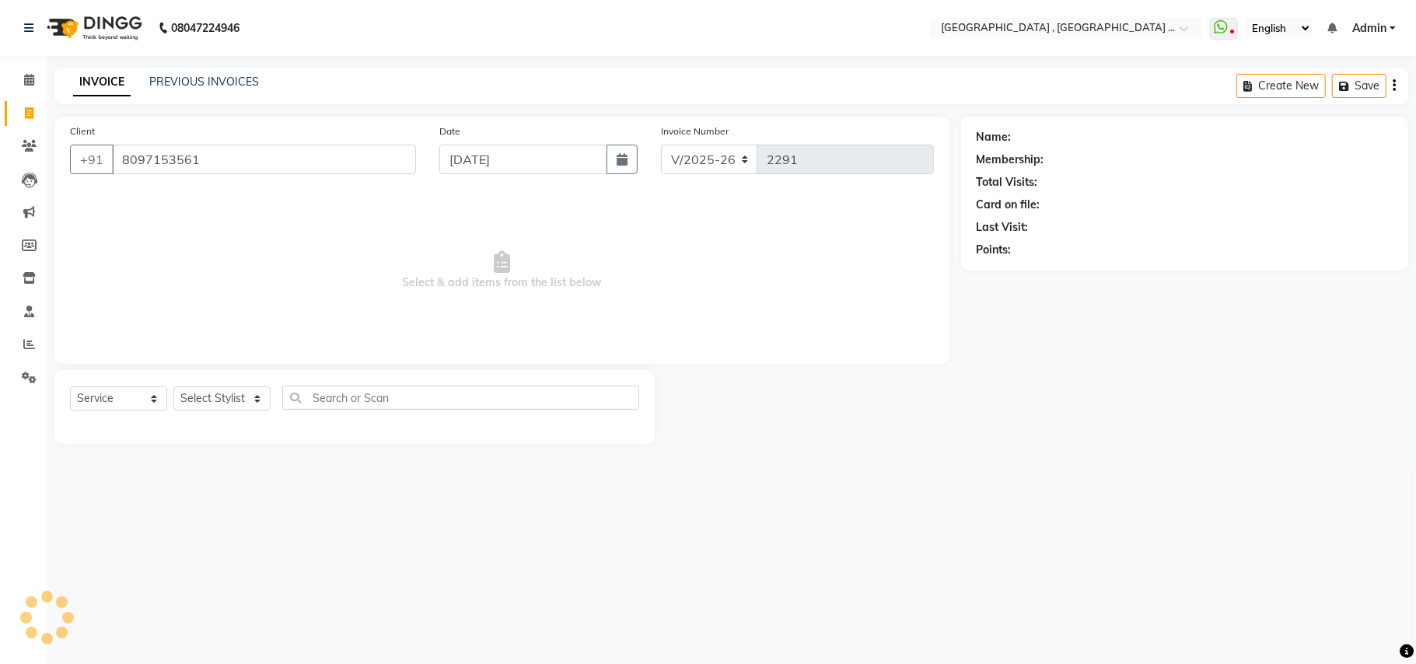
type input "8097153561"
click at [283, 196] on span "Select & add items from the list below" at bounding box center [502, 271] width 864 height 156
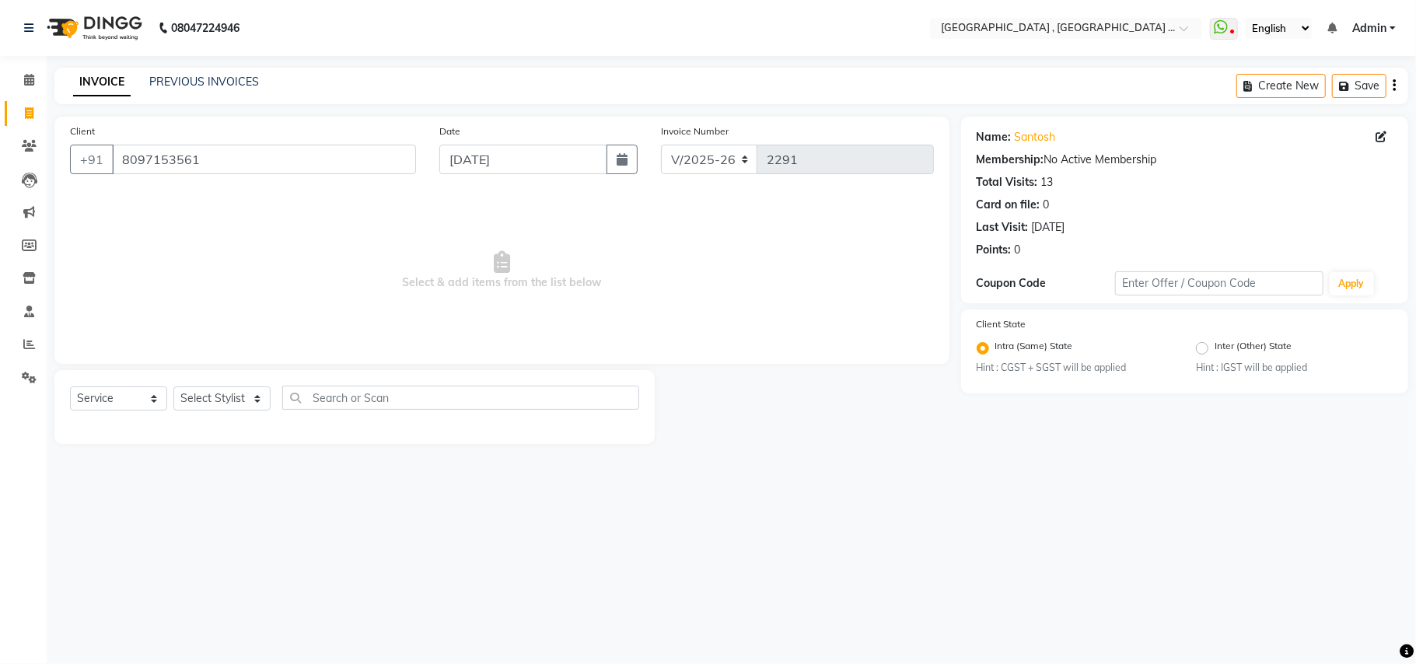
click at [275, 395] on div "Select Service Product Membership Package Voucher Prepaid Gift Card Select Styl…" at bounding box center [354, 404] width 569 height 37
click at [260, 404] on select "Select Stylist Amit [PERSON_NAME] BUNTY Deep [PERSON_NAME] M Gautam la bella [P…" at bounding box center [221, 399] width 97 height 24
click at [252, 406] on select "Select Stylist Amit [PERSON_NAME] BUNTY Deep [PERSON_NAME] M Gautam la bella [P…" at bounding box center [221, 399] width 97 height 24
select select "66284"
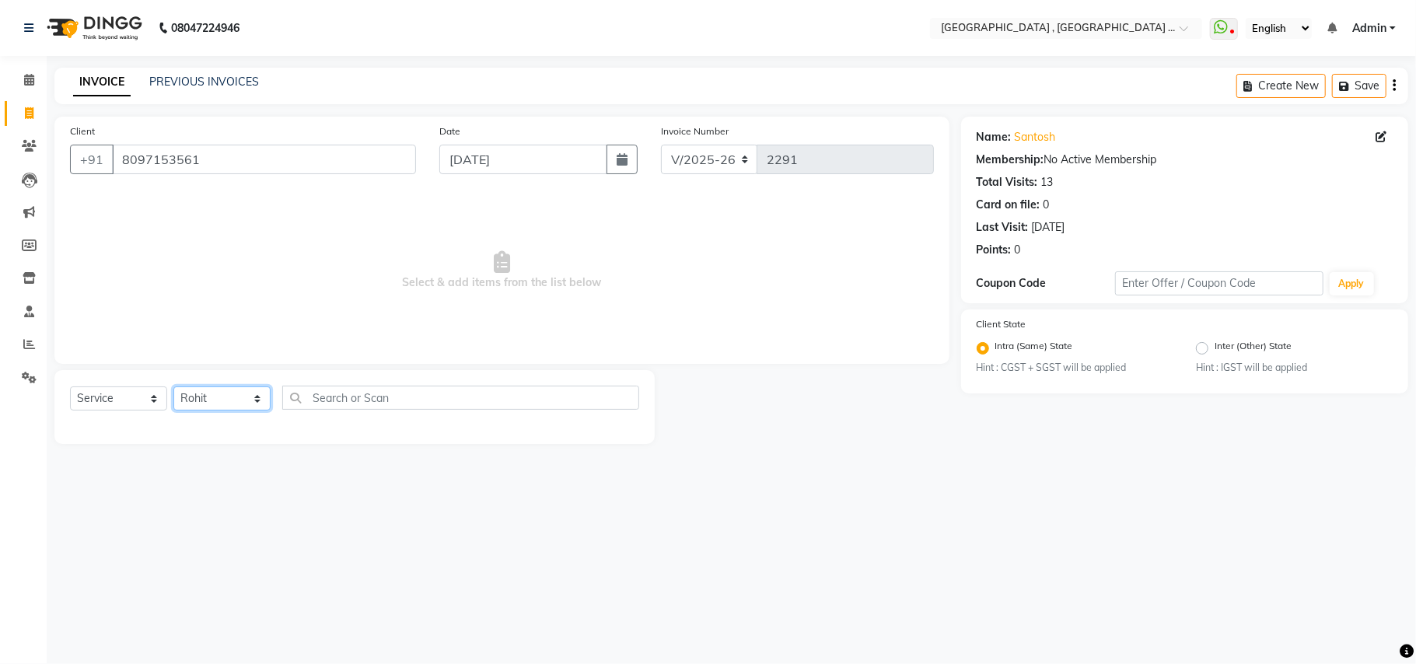
click at [173, 387] on select "Select Stylist Amit [PERSON_NAME] BUNTY Deep [PERSON_NAME] M Gautam la bella [P…" at bounding box center [221, 399] width 97 height 24
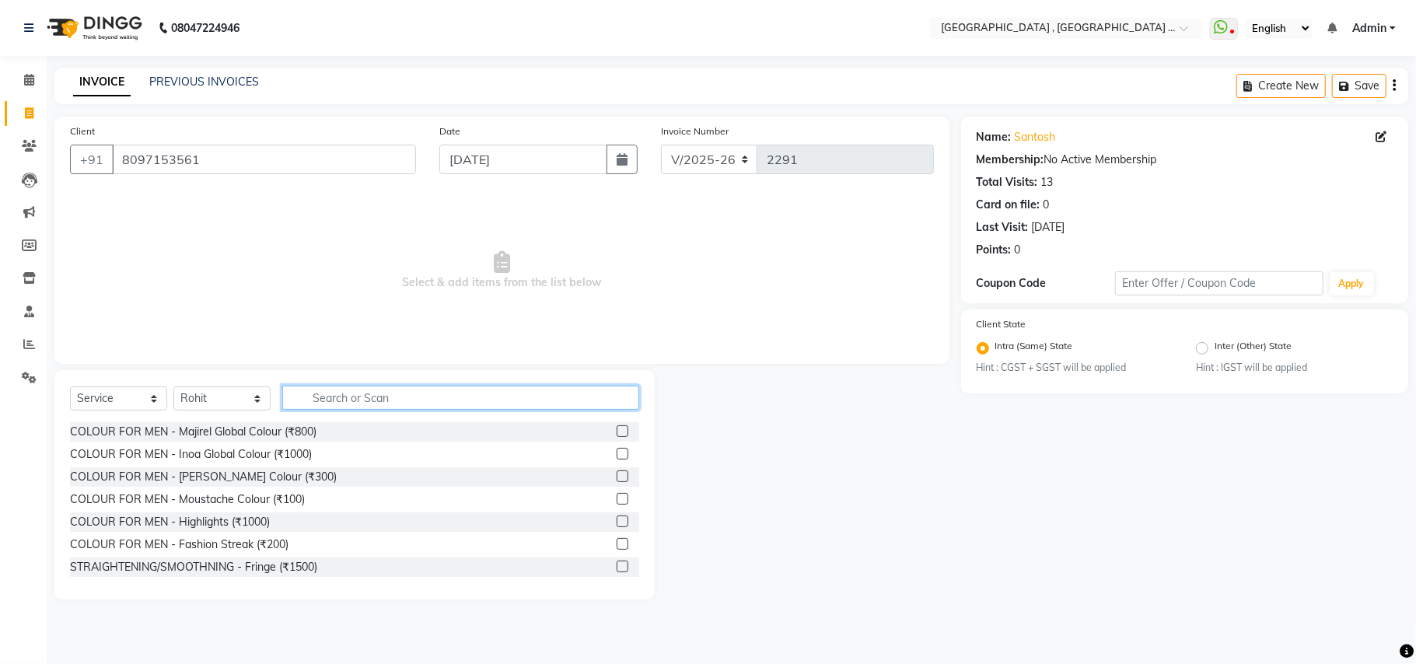
click at [310, 390] on input "text" at bounding box center [460, 398] width 357 height 24
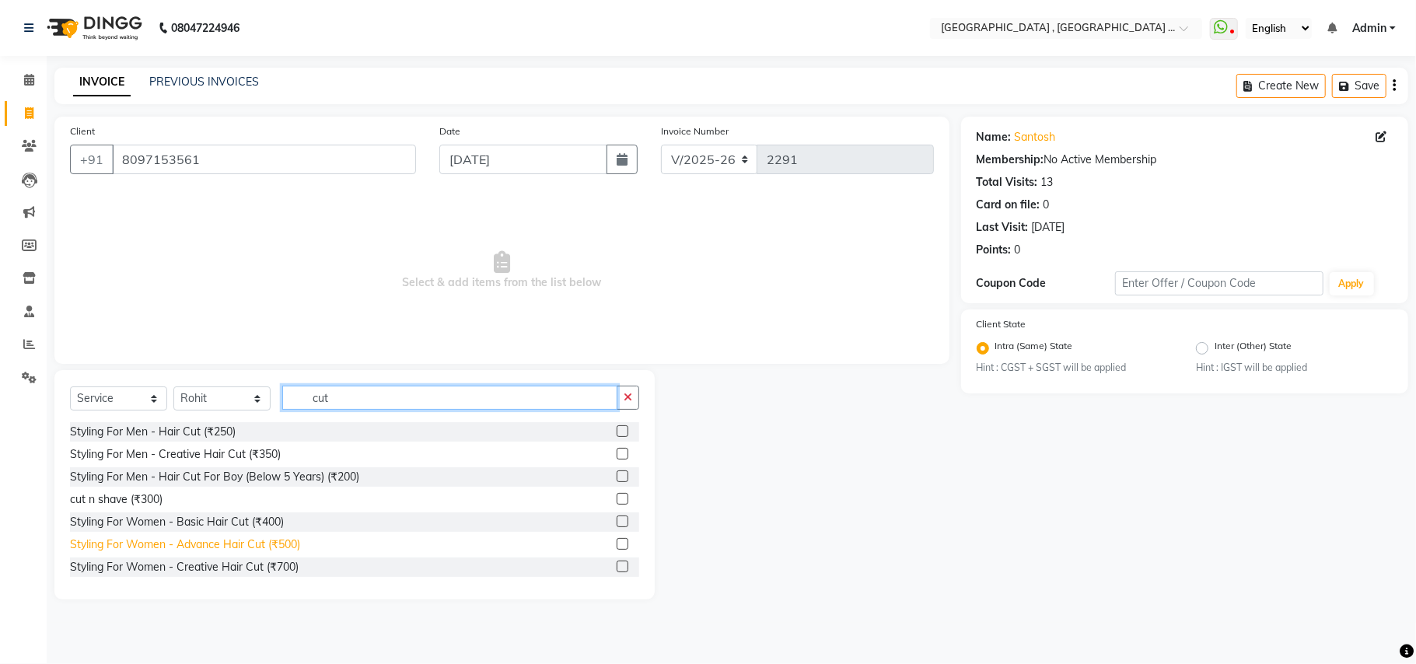
type input "cut"
click at [288, 546] on div "Styling For Women - Advance Hair Cut (₹500)" at bounding box center [185, 545] width 230 height 16
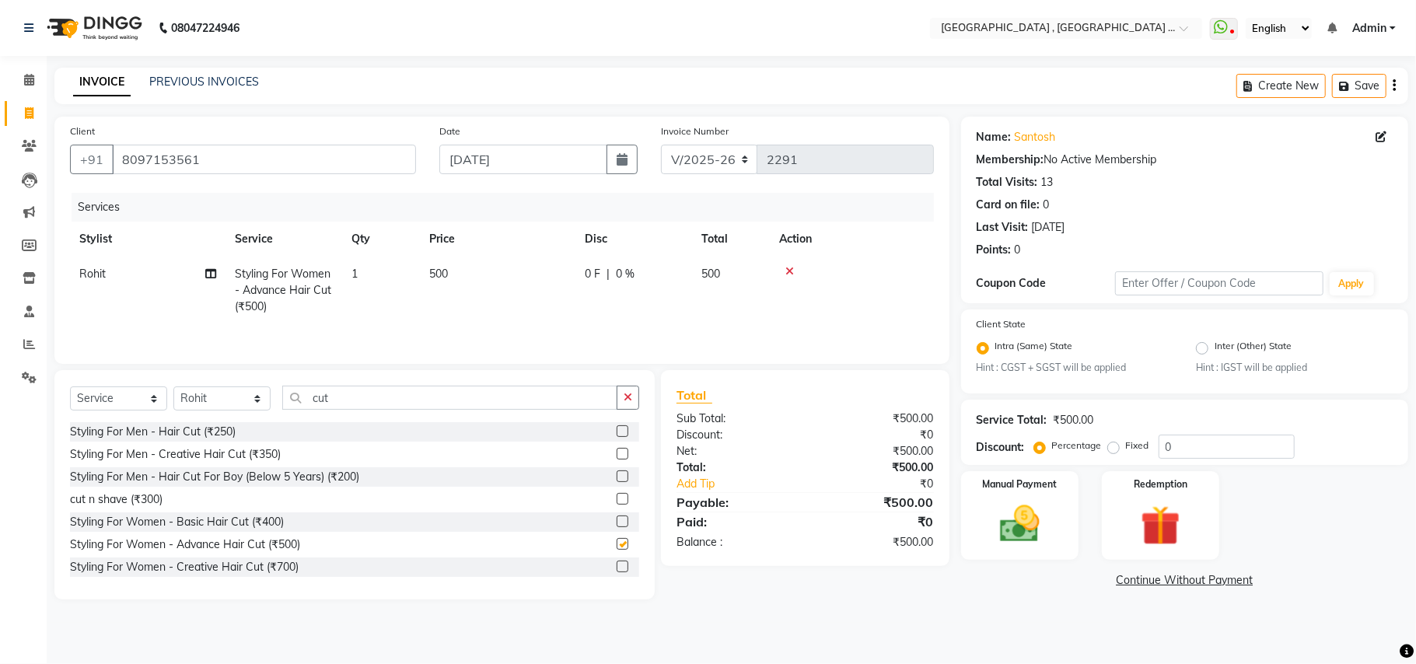
checkbox input "false"
click at [988, 534] on img at bounding box center [1020, 525] width 68 height 48
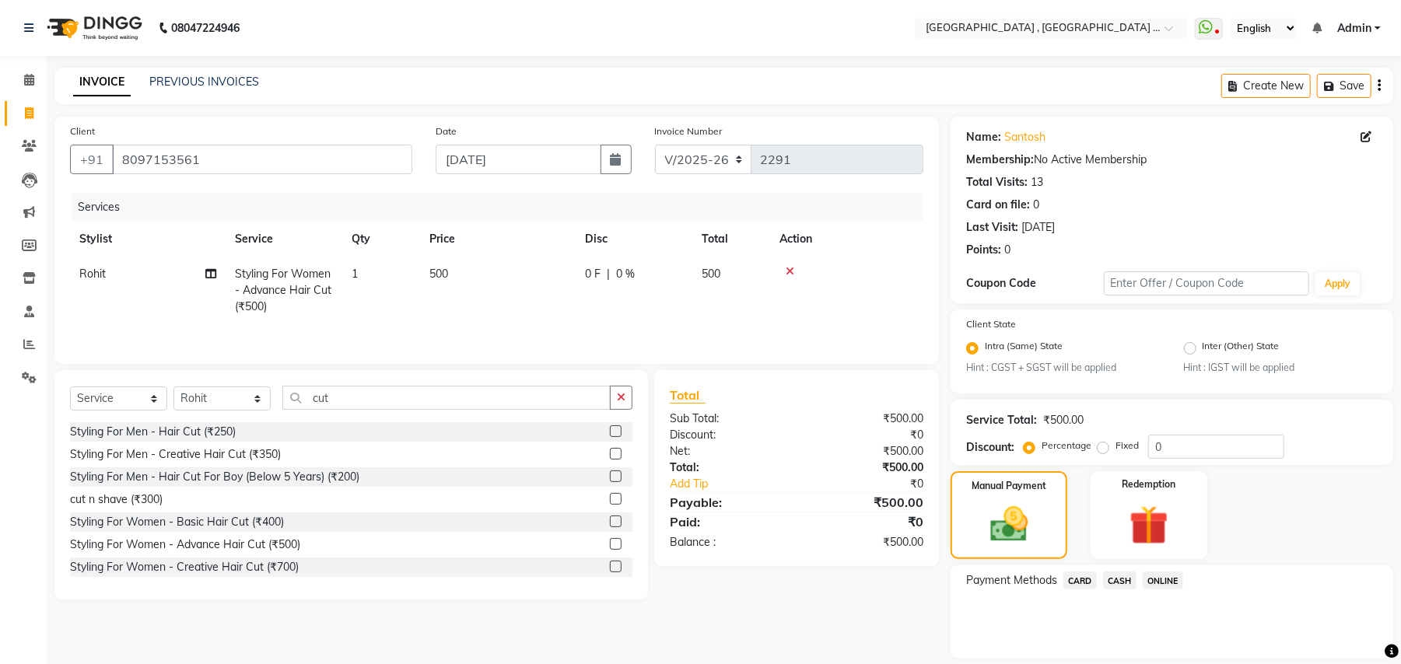
click at [1155, 580] on span "ONLINE" at bounding box center [1162, 581] width 40 height 18
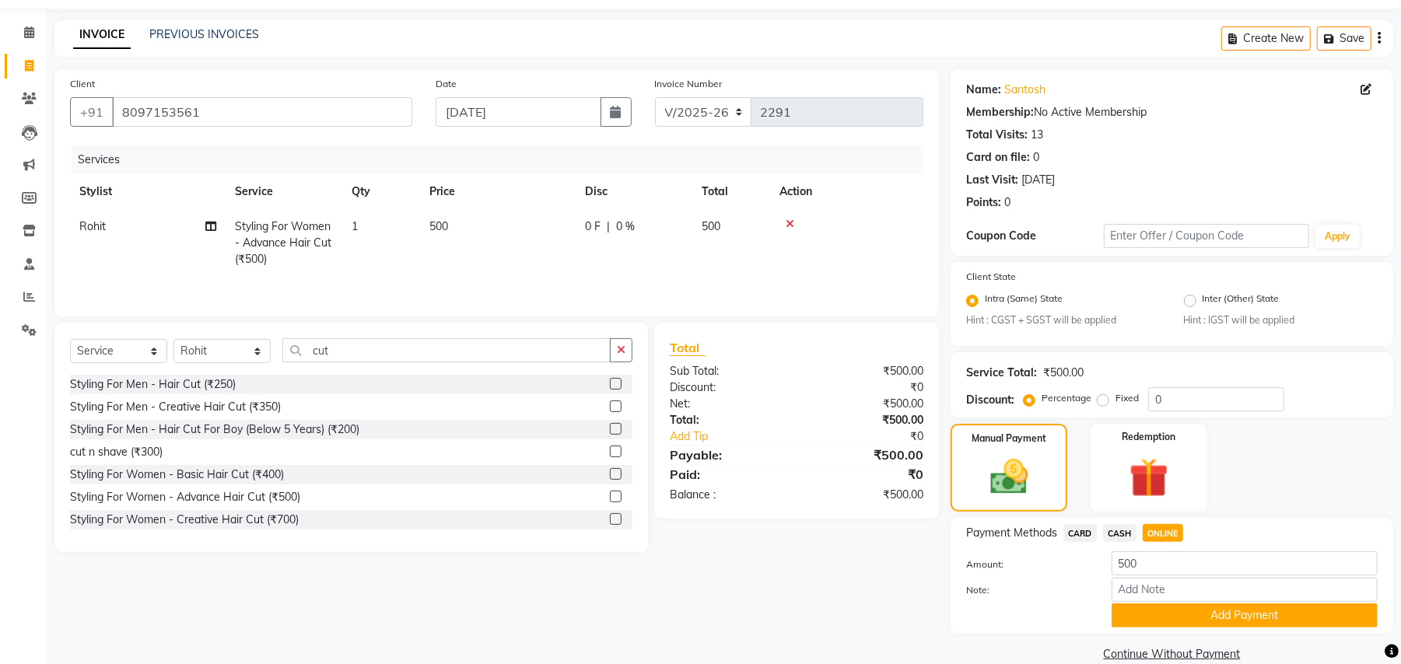
scroll to position [72, 0]
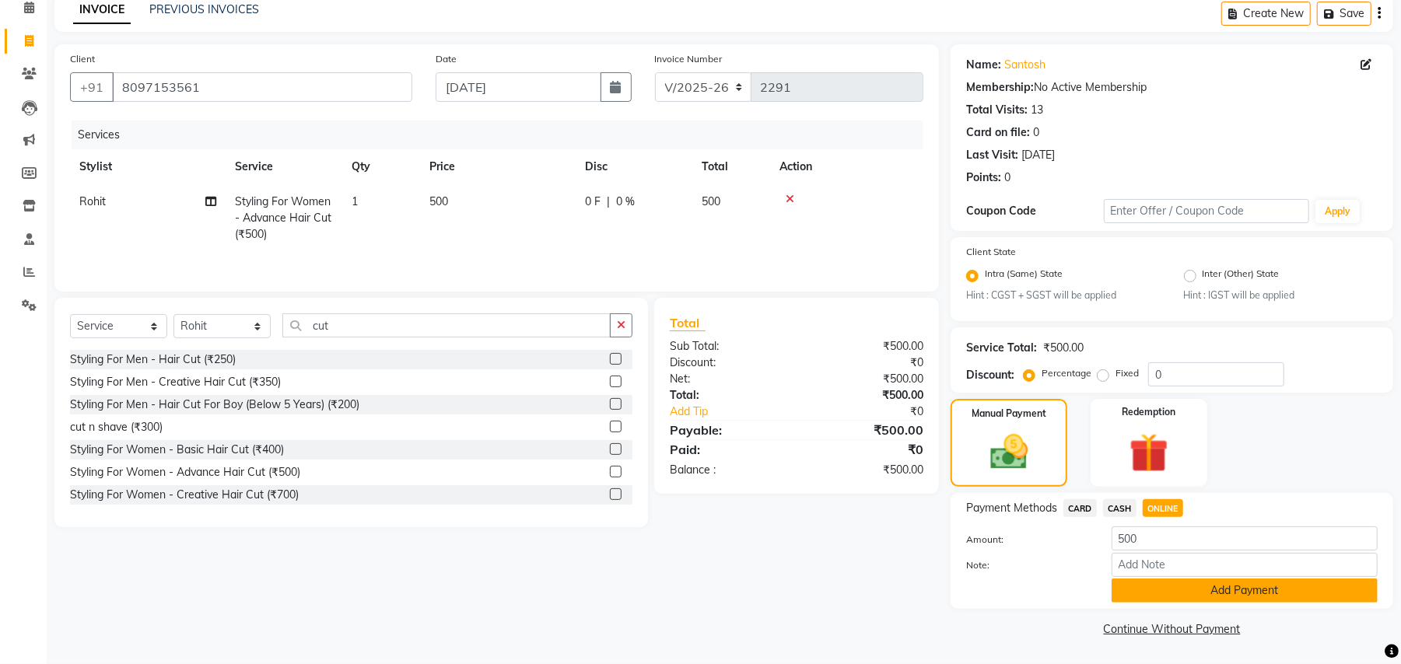
click at [1160, 594] on button "Add Payment" at bounding box center [1244, 591] width 266 height 24
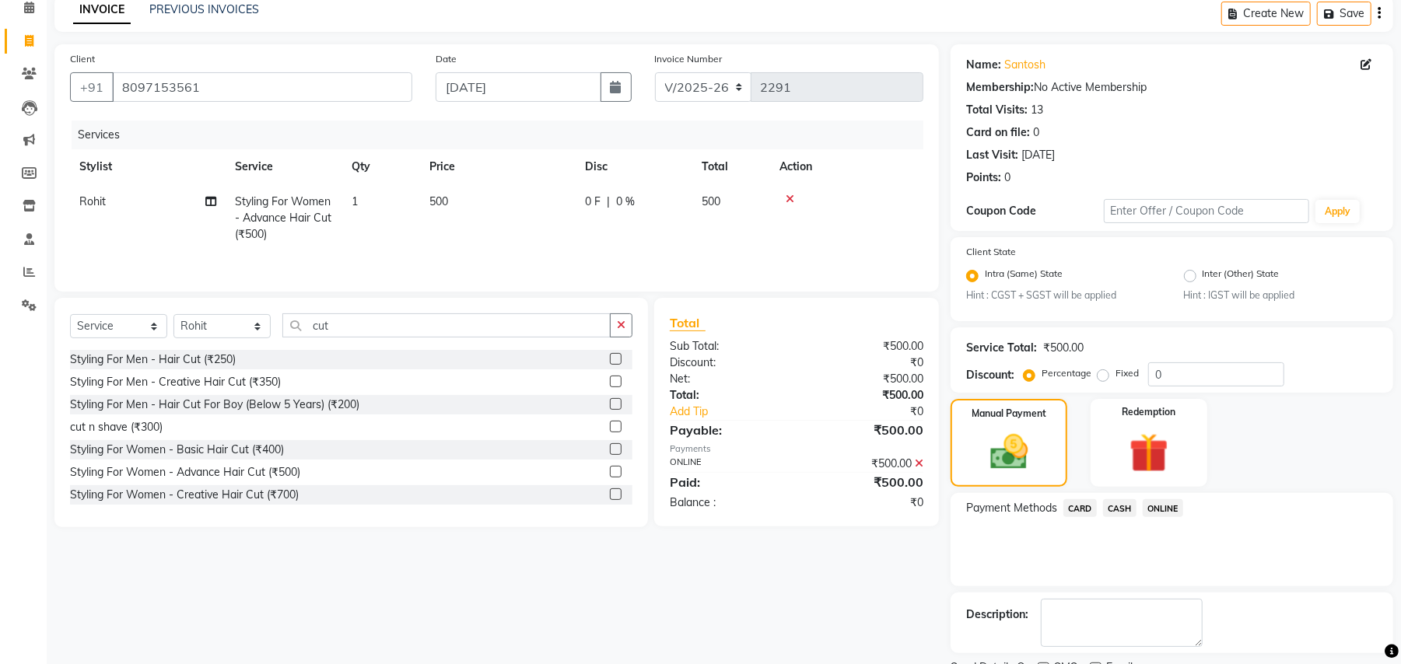
scroll to position [138, 0]
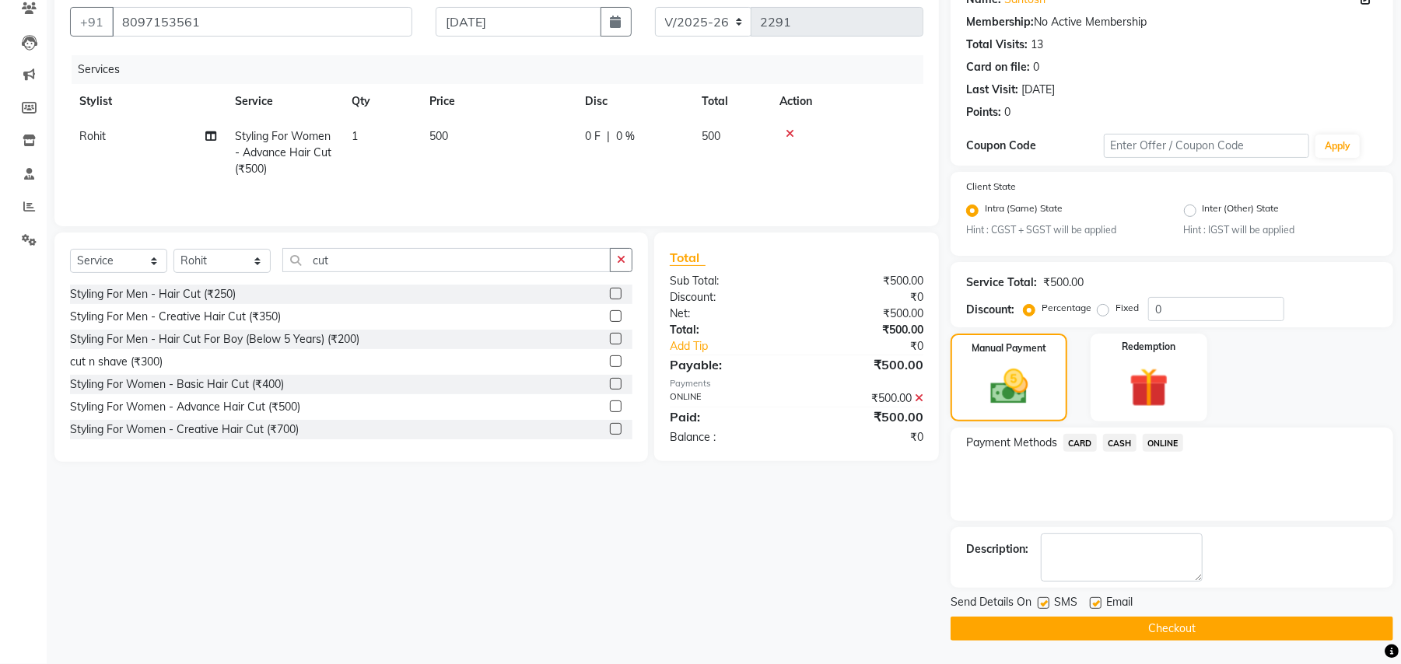
click at [1101, 627] on button "Checkout" at bounding box center [1171, 629] width 443 height 24
